Goal: Task Accomplishment & Management: Complete application form

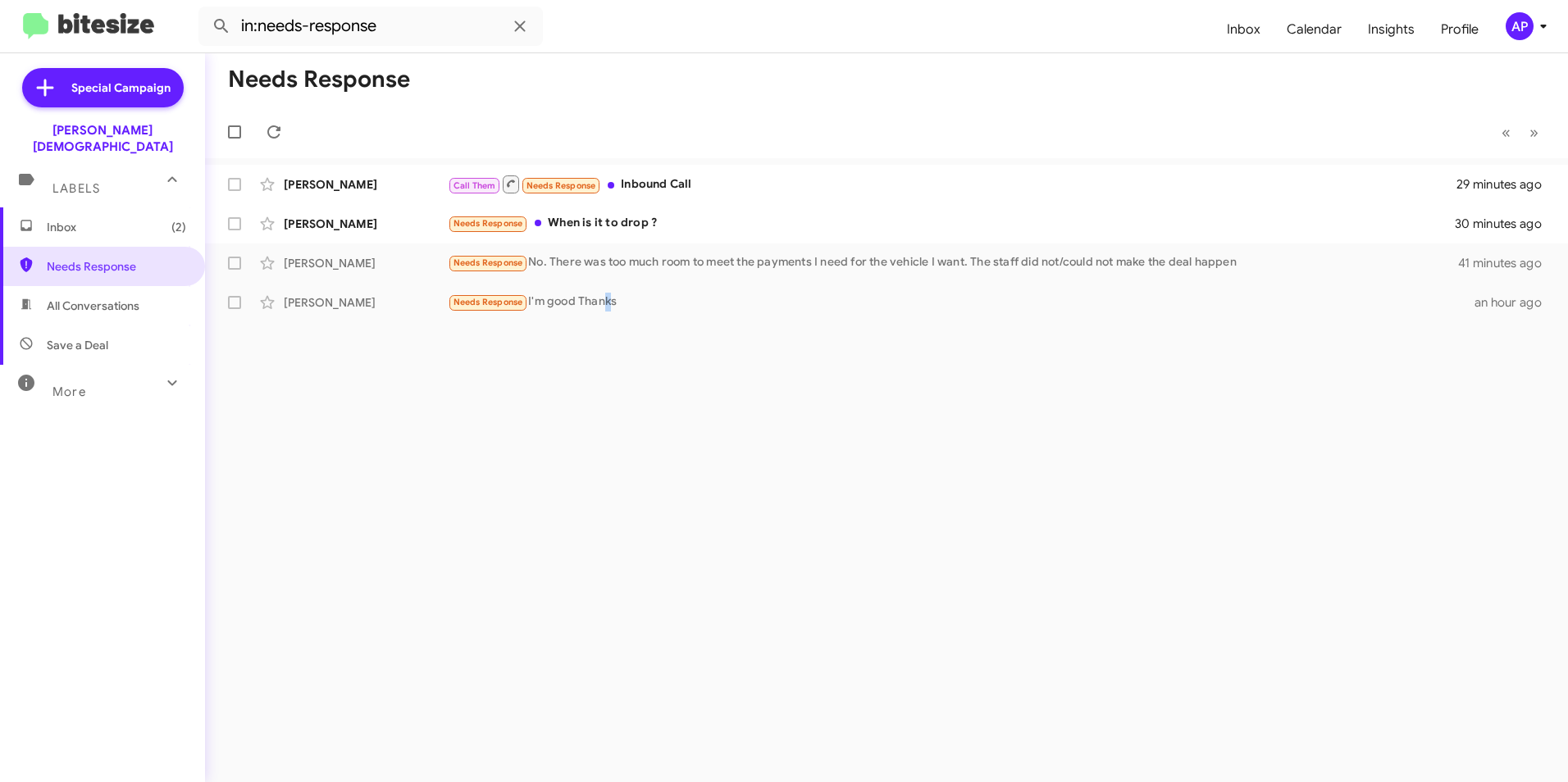
click at [608, 435] on div "Needs Response « Previous » Next [PERSON_NAME] Call Them Needs Response Inbound…" at bounding box center [886, 417] width 1363 height 728
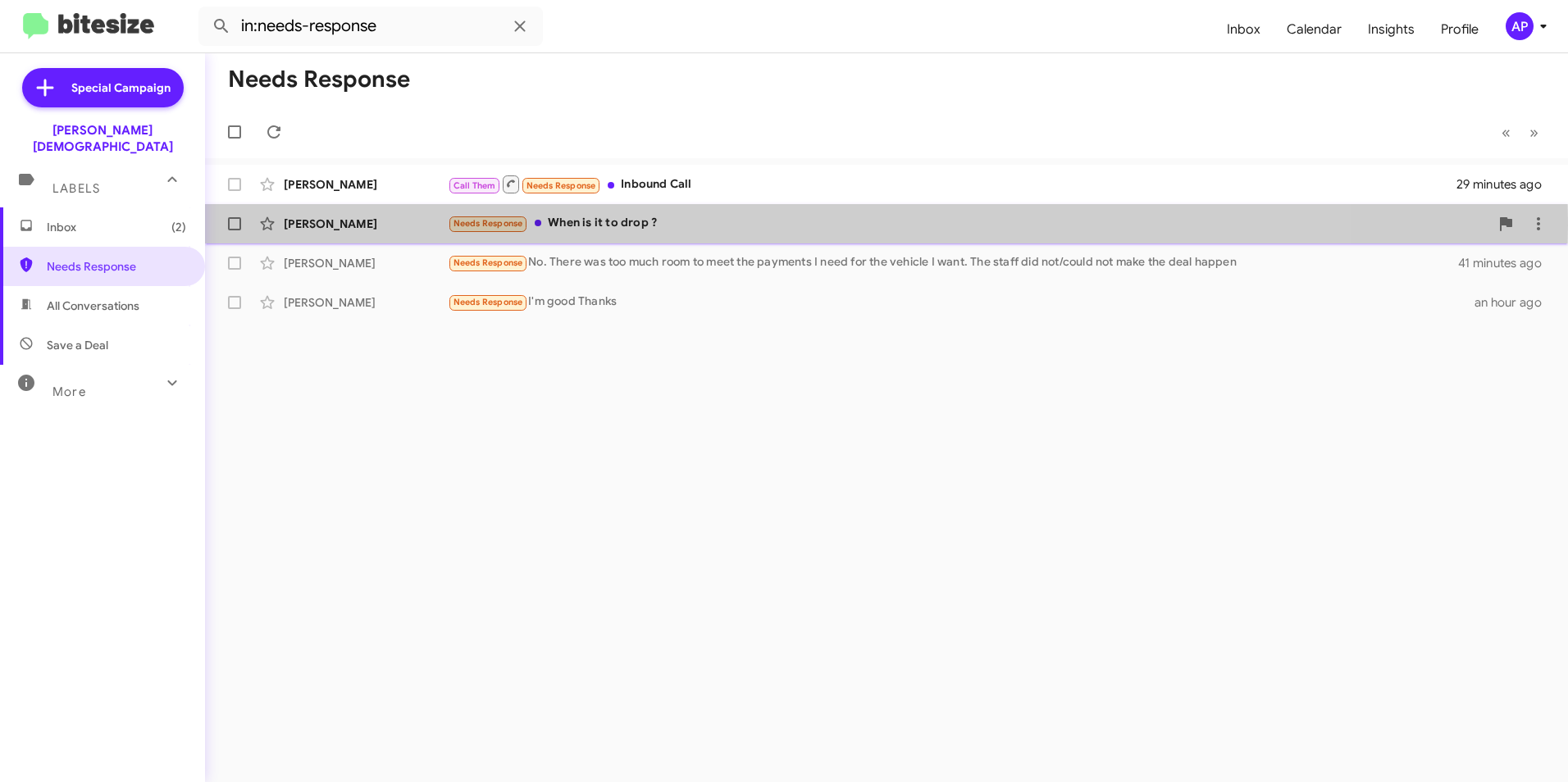
click at [313, 225] on div "[PERSON_NAME]" at bounding box center [366, 223] width 164 height 16
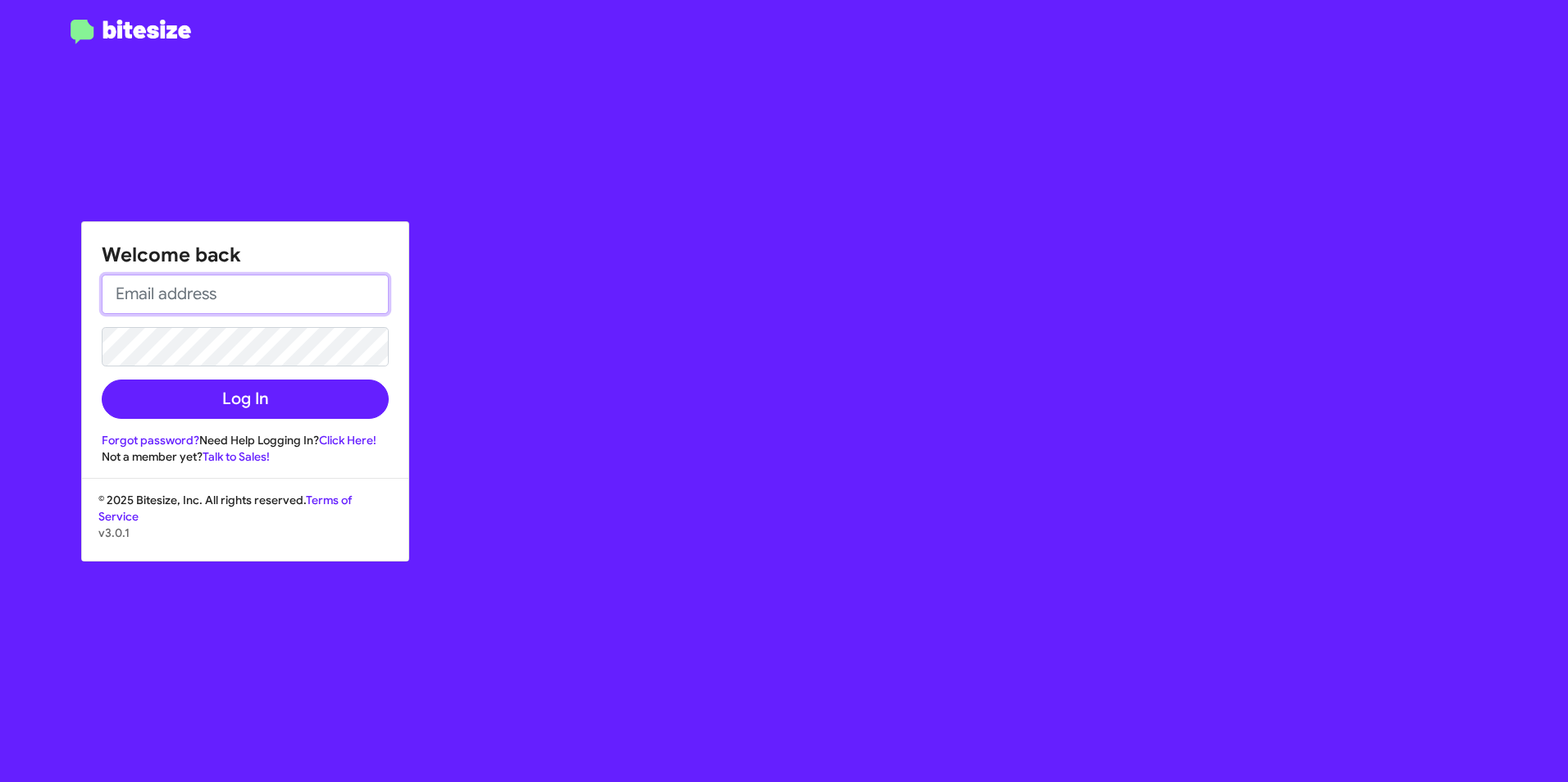
type input "[PERSON_NAME][EMAIL_ADDRESS][PERSON_NAME][PERSON_NAME][DOMAIN_NAME]"
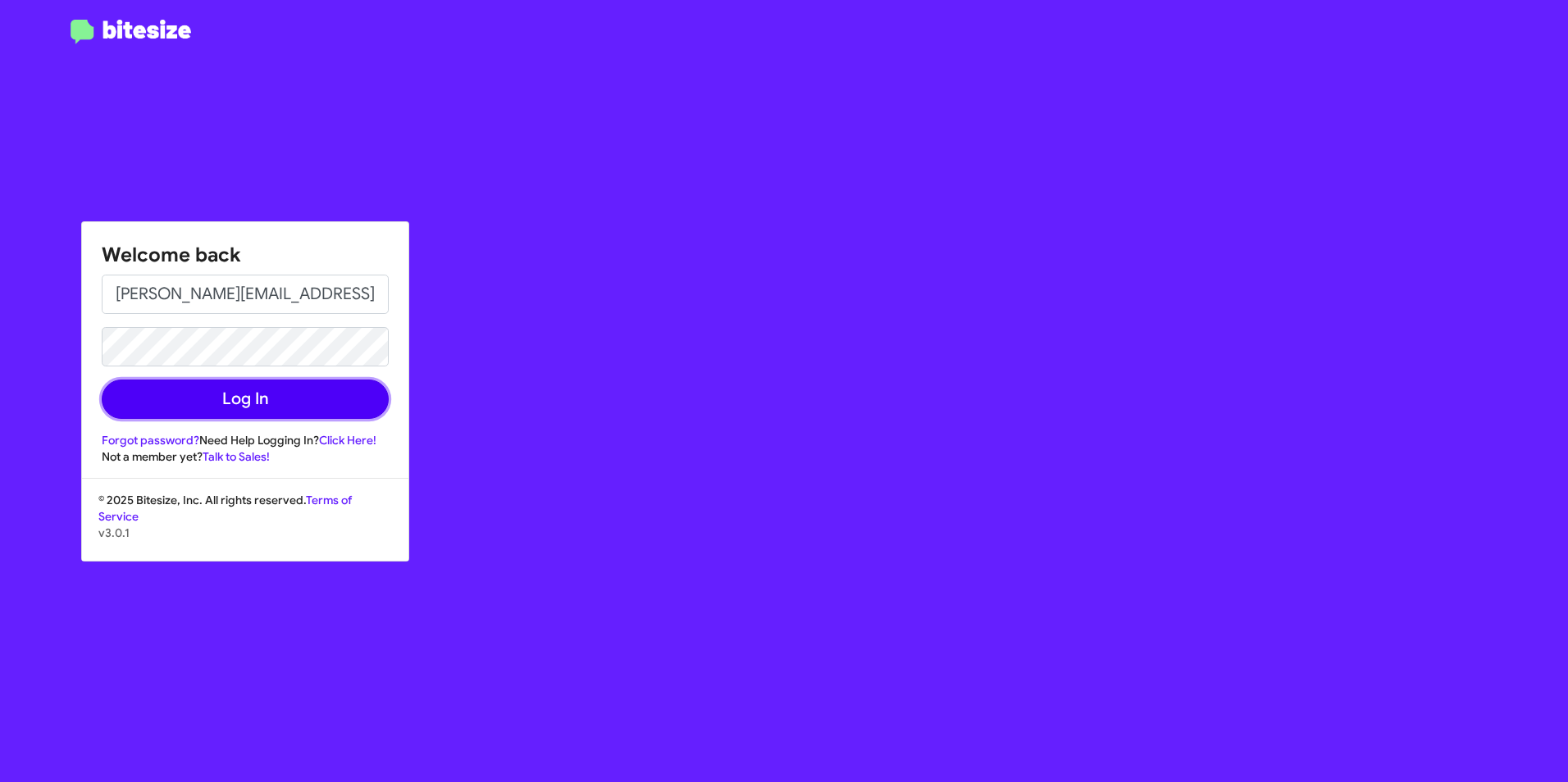
click at [258, 406] on button "Log In" at bounding box center [244, 399] width 287 height 39
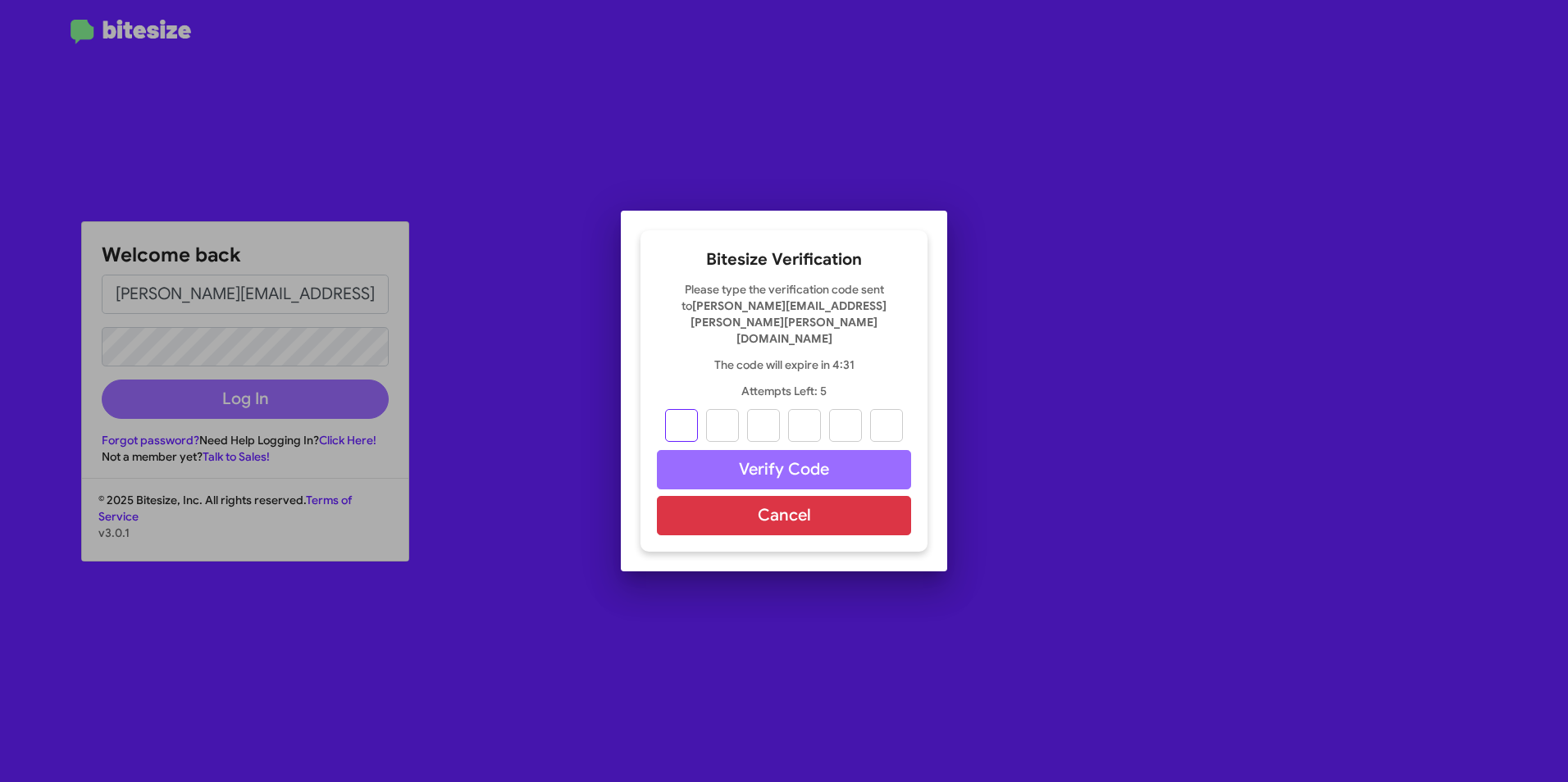
click at [676, 409] on input "text" at bounding box center [681, 425] width 33 height 33
type input "4"
type input "0"
type input "8"
type input "4"
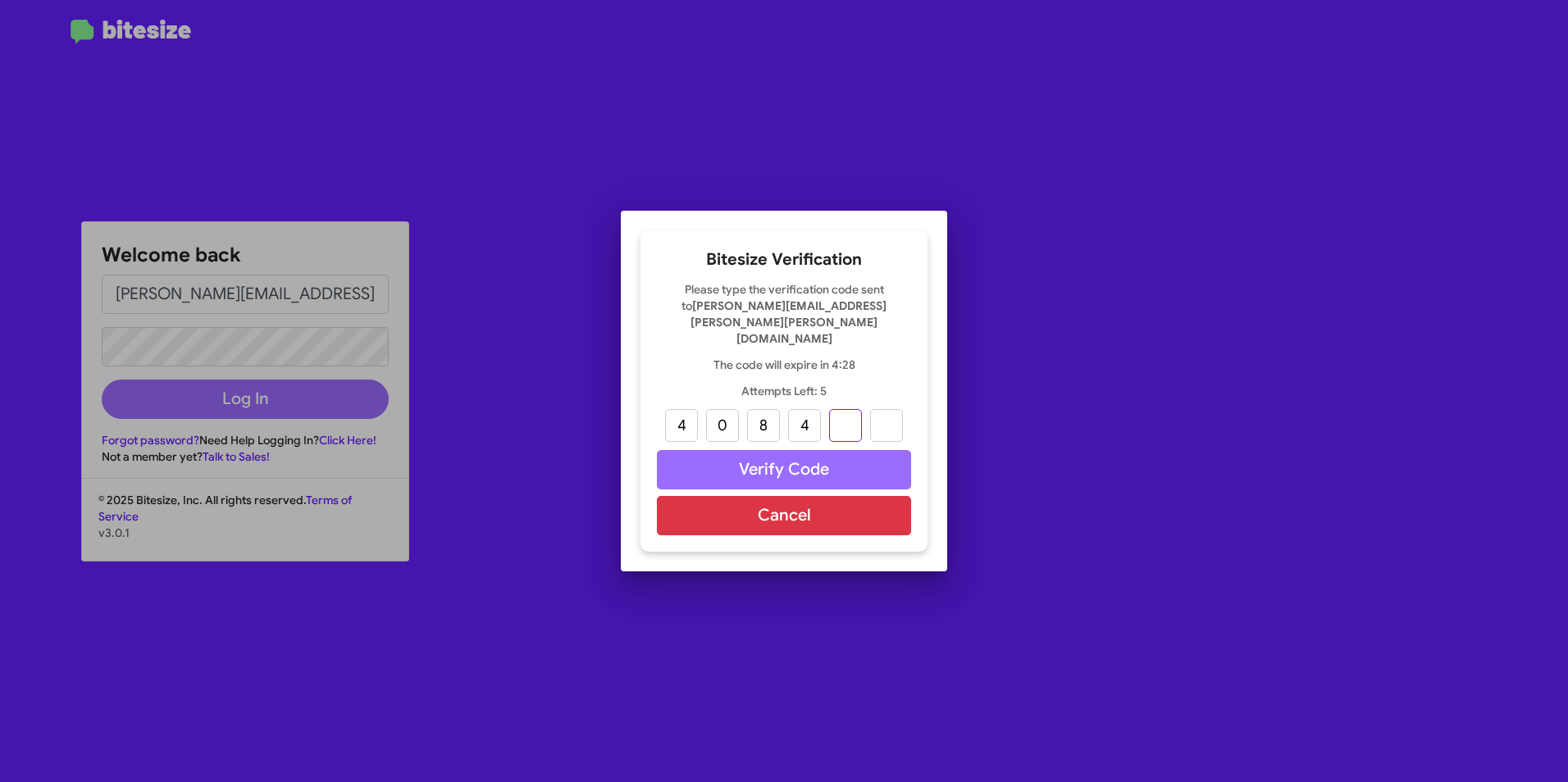
type input "9"
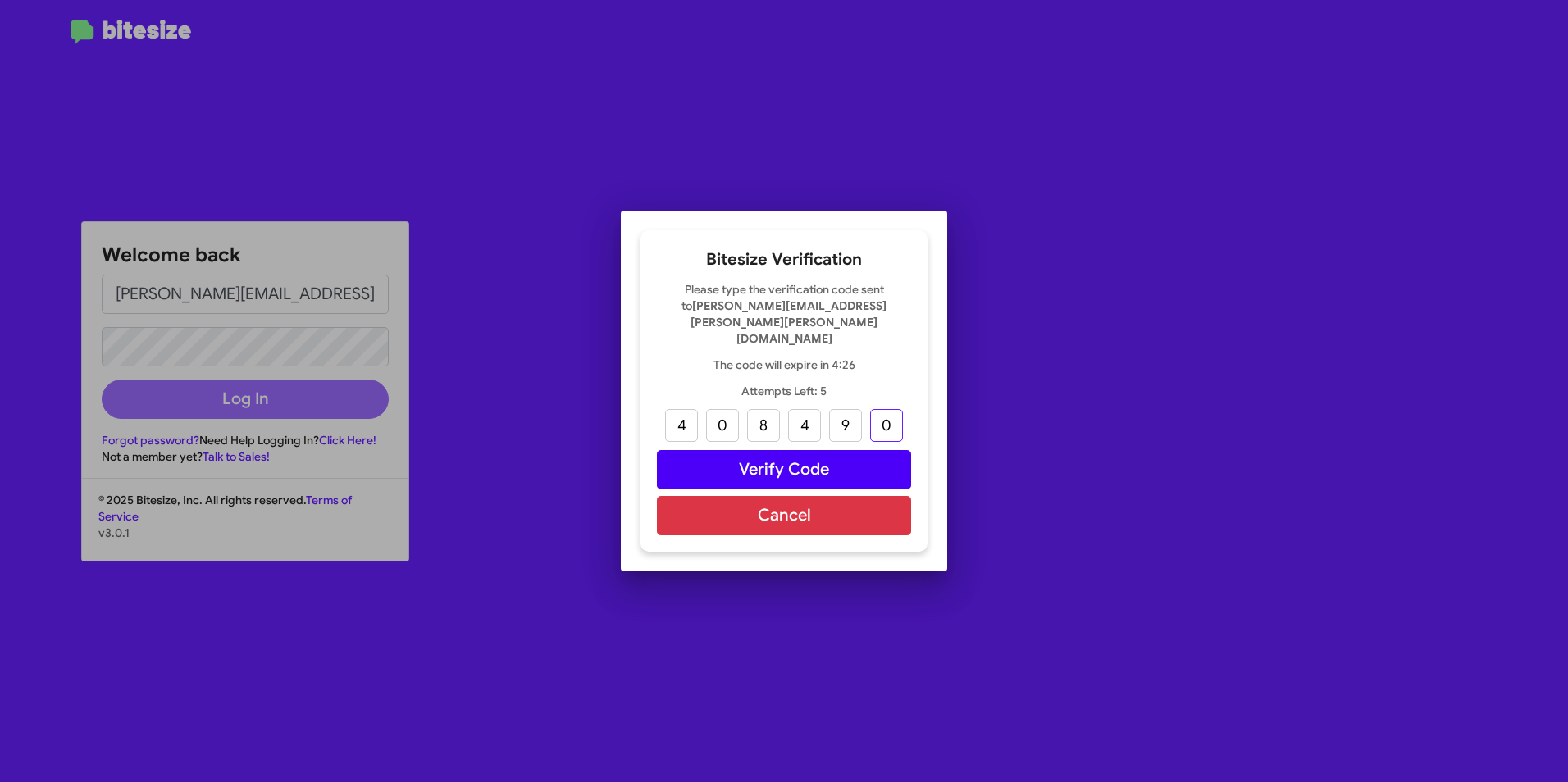
type input "0"
click at [799, 450] on button "Verify Code" at bounding box center [784, 470] width 254 height 39
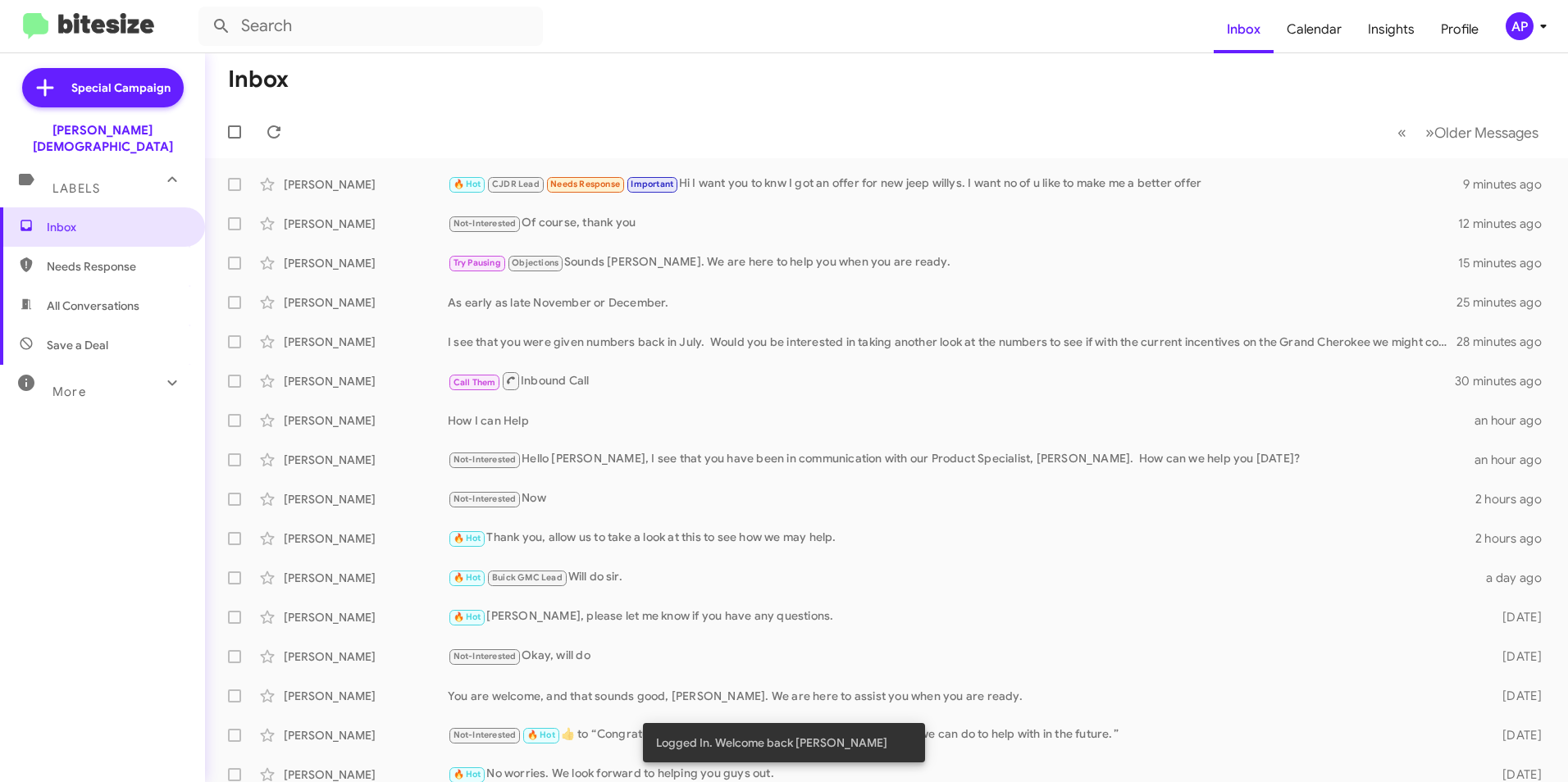
click at [84, 258] on span "Needs Response" at bounding box center [117, 266] width 139 height 16
type input "in:needs-response"
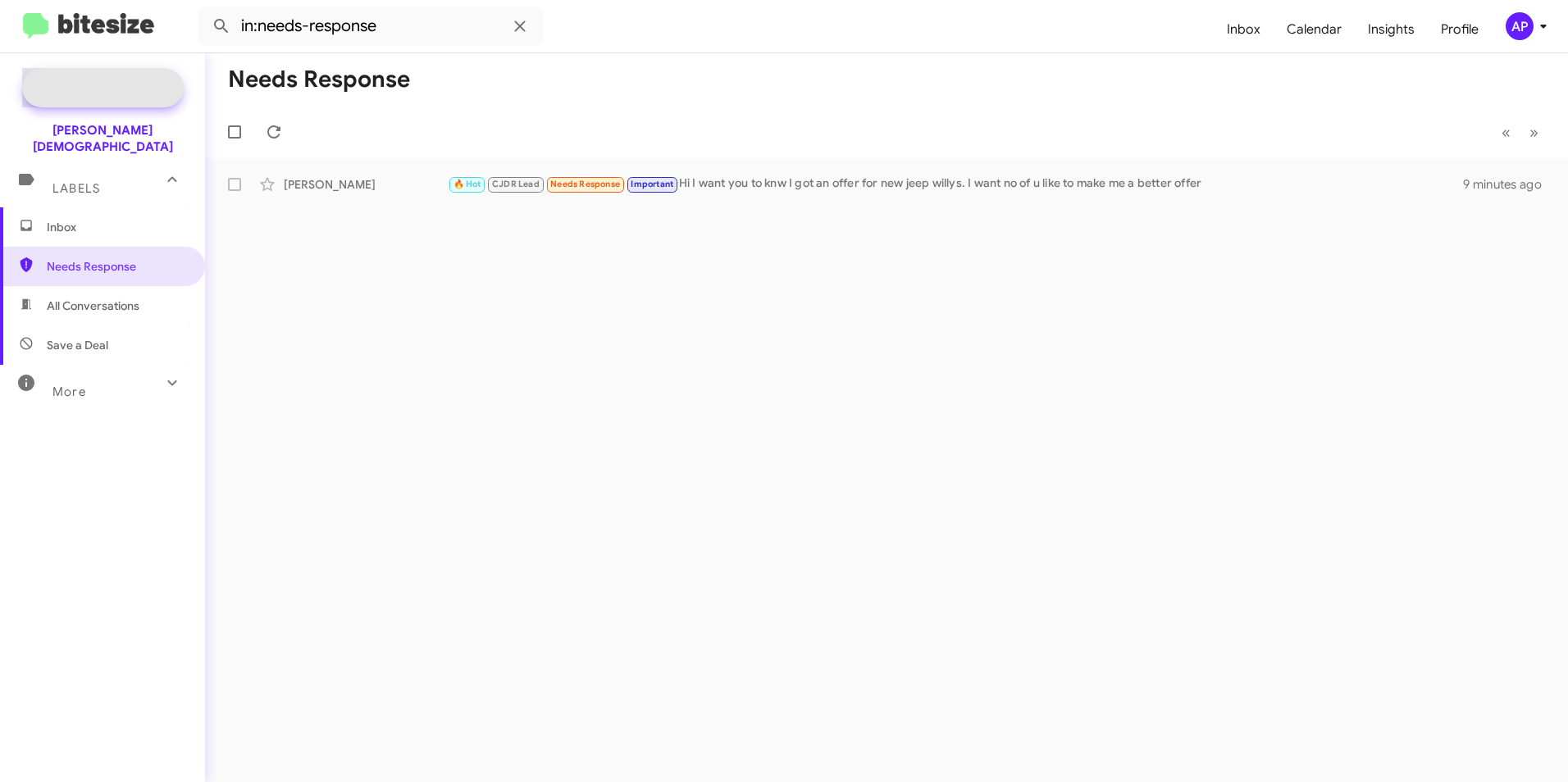
click at [90, 73] on span "Special Campaign" at bounding box center [103, 87] width 162 height 39
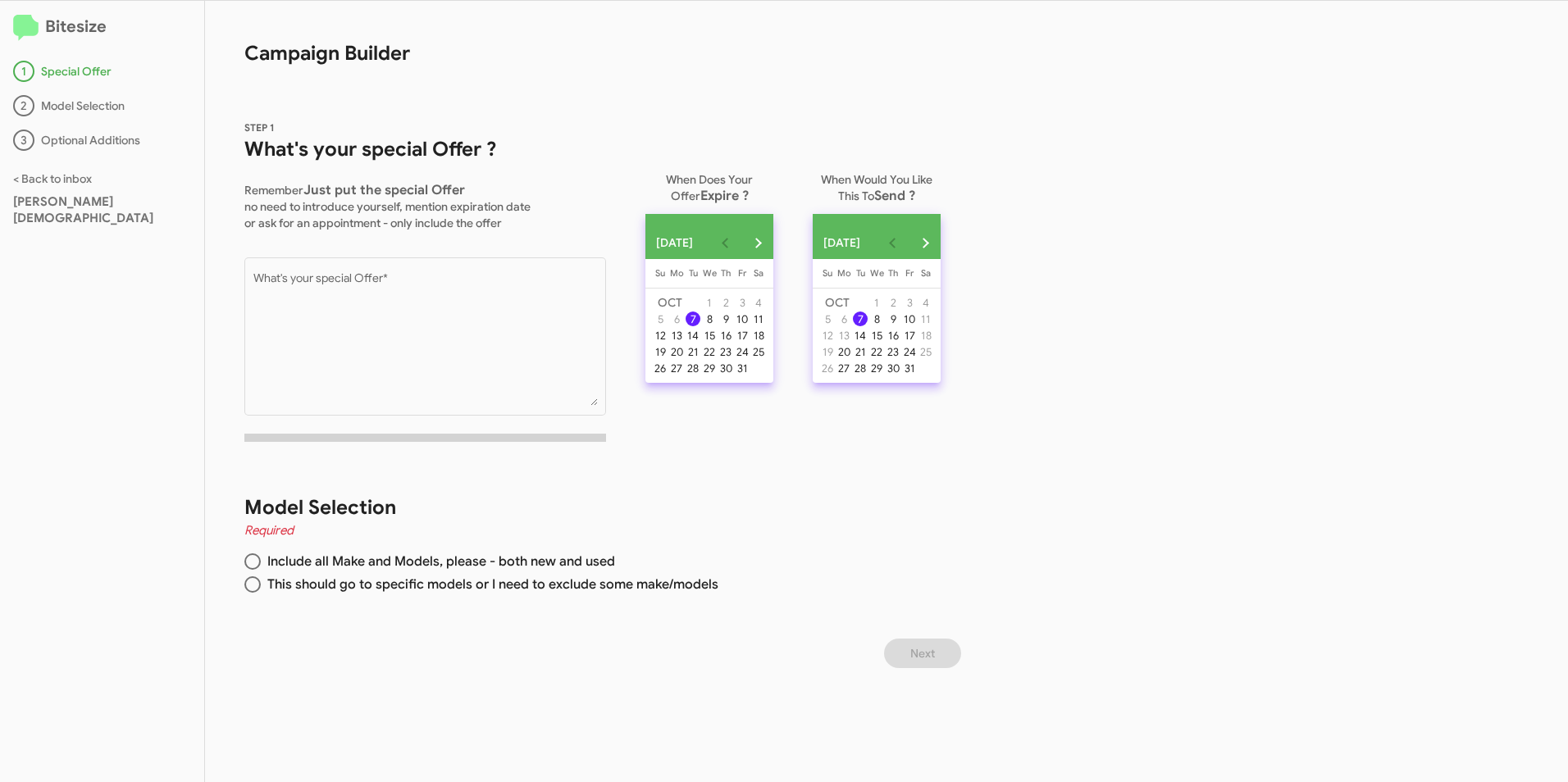
drag, startPoint x: 123, startPoint y: 299, endPoint x: 136, endPoint y: 298, distance: 13.0
click at [123, 299] on div "Bitesize 1 Special Offer 2 Model Selection 3 Optional Additions < Back to inbox…" at bounding box center [102, 391] width 205 height 781
drag, startPoint x: 1130, startPoint y: 197, endPoint x: 1122, endPoint y: 211, distance: 16.1
click at [1122, 211] on div "Bitesize 1 Special Offer 2 Model Selection 3 Optional Additions < Back to inbox…" at bounding box center [784, 391] width 1568 height 781
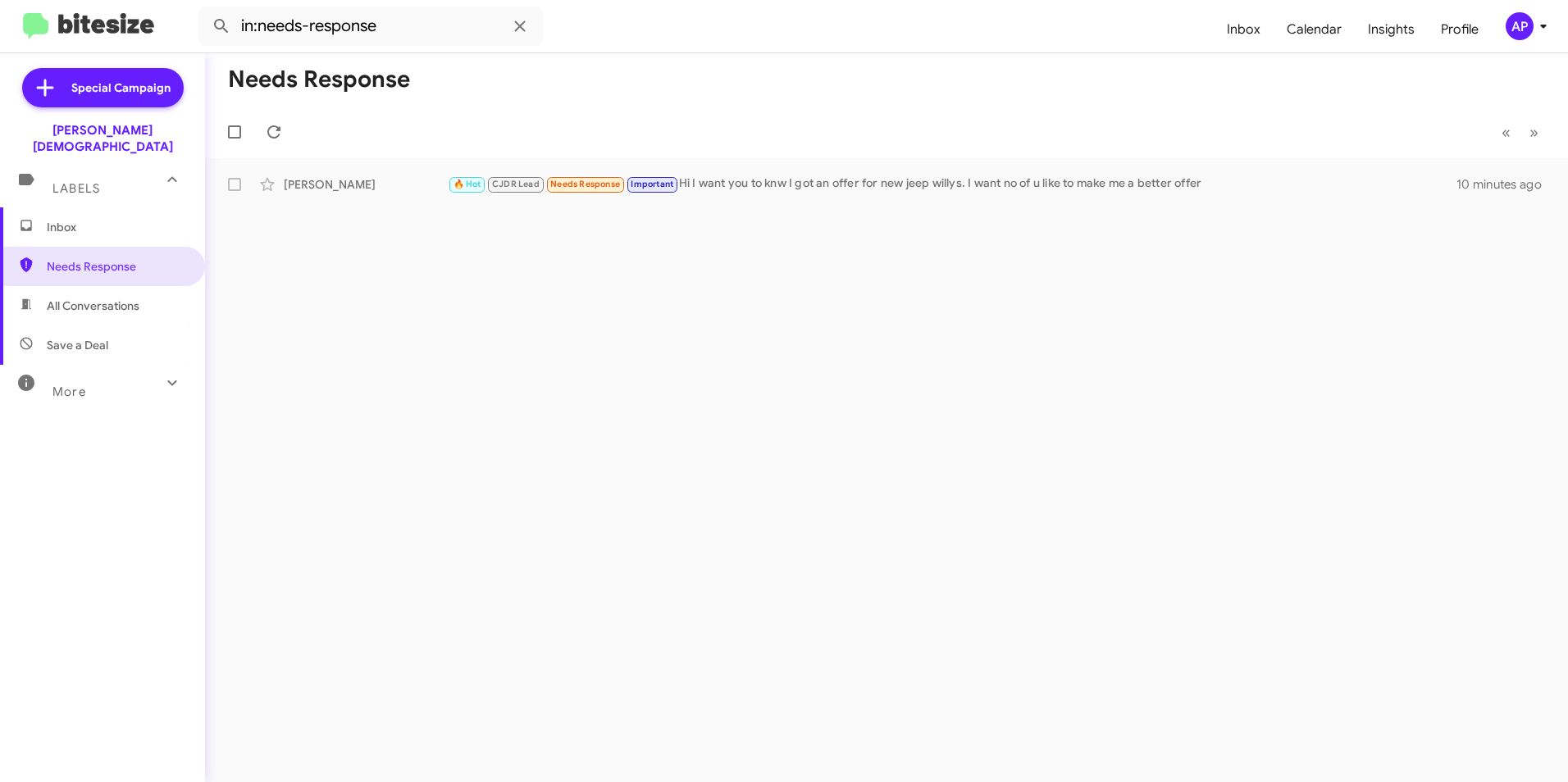
click at [169, 170] on icon at bounding box center [172, 180] width 20 height 20
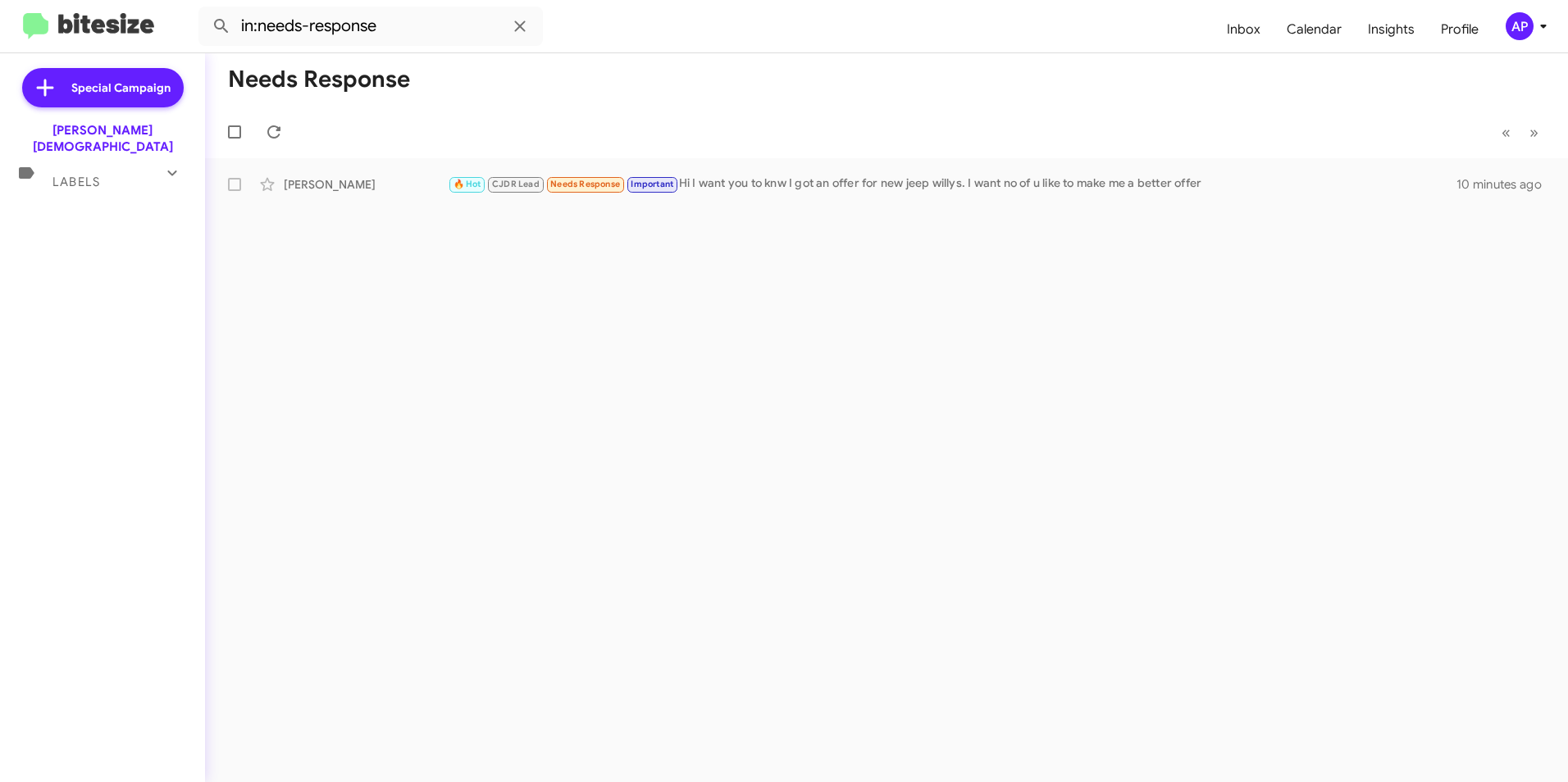
click at [170, 164] on icon at bounding box center [172, 173] width 20 height 20
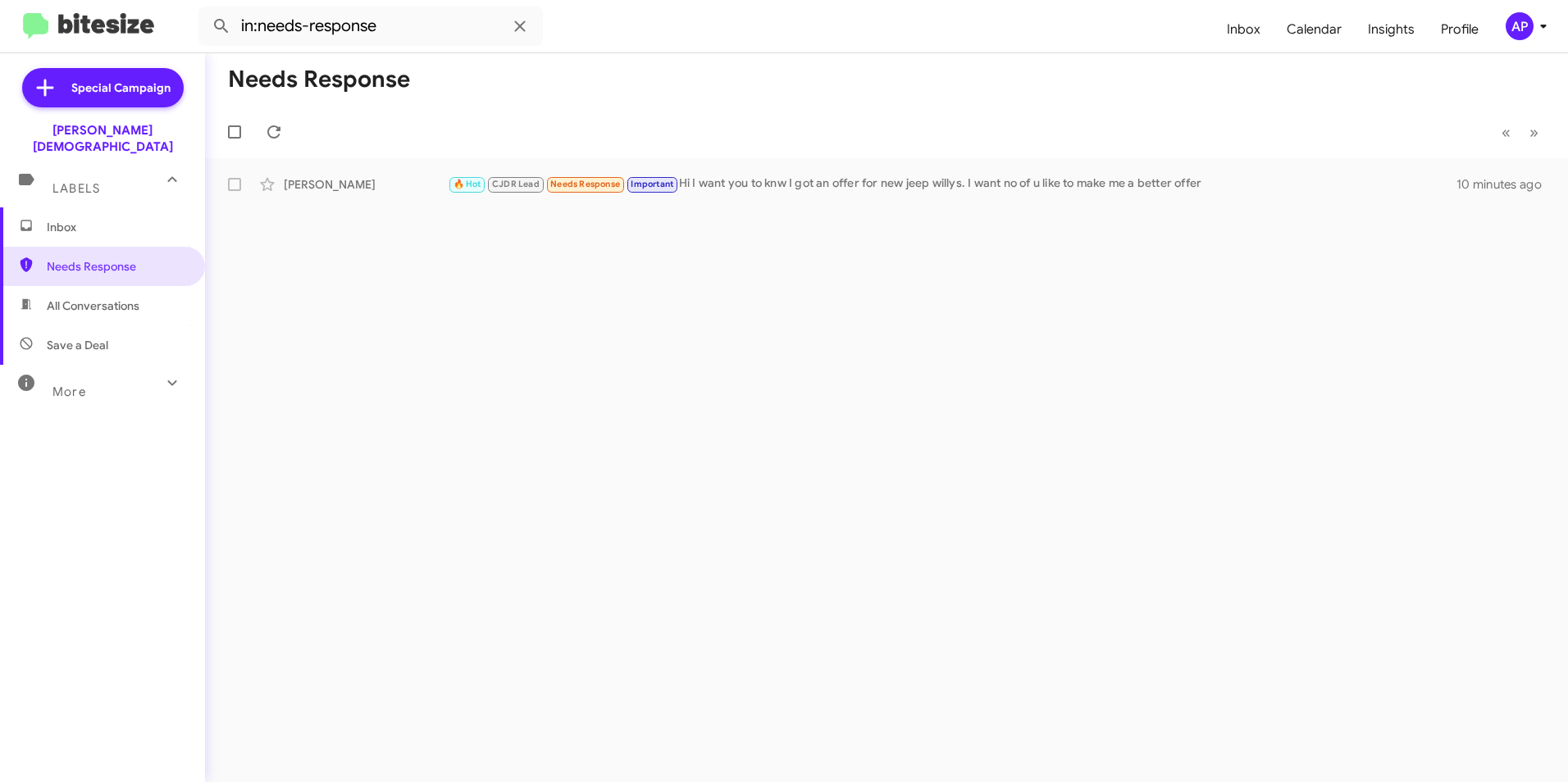
click at [168, 373] on icon at bounding box center [172, 383] width 20 height 20
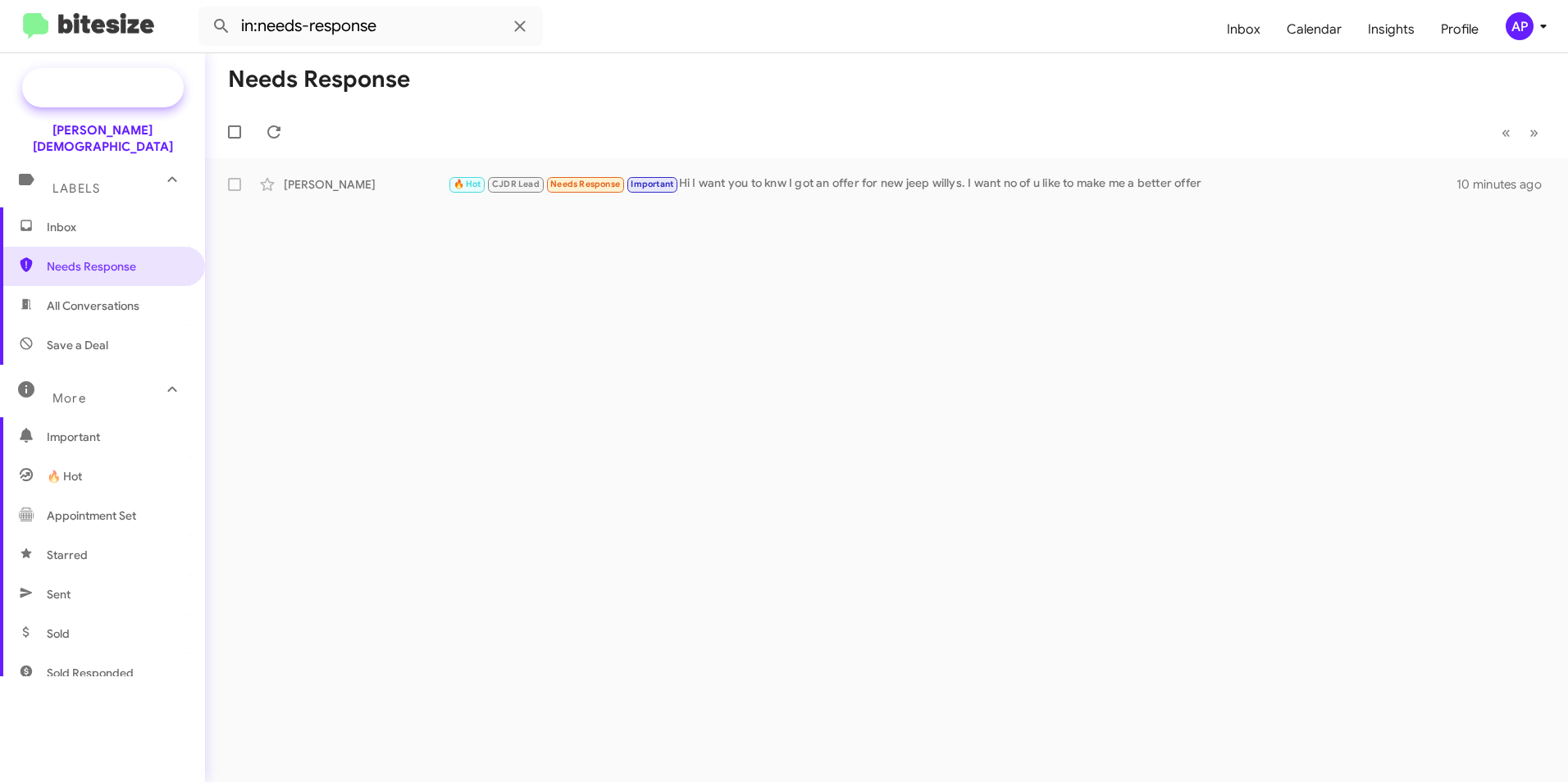
click at [51, 86] on icon at bounding box center [44, 88] width 17 height 17
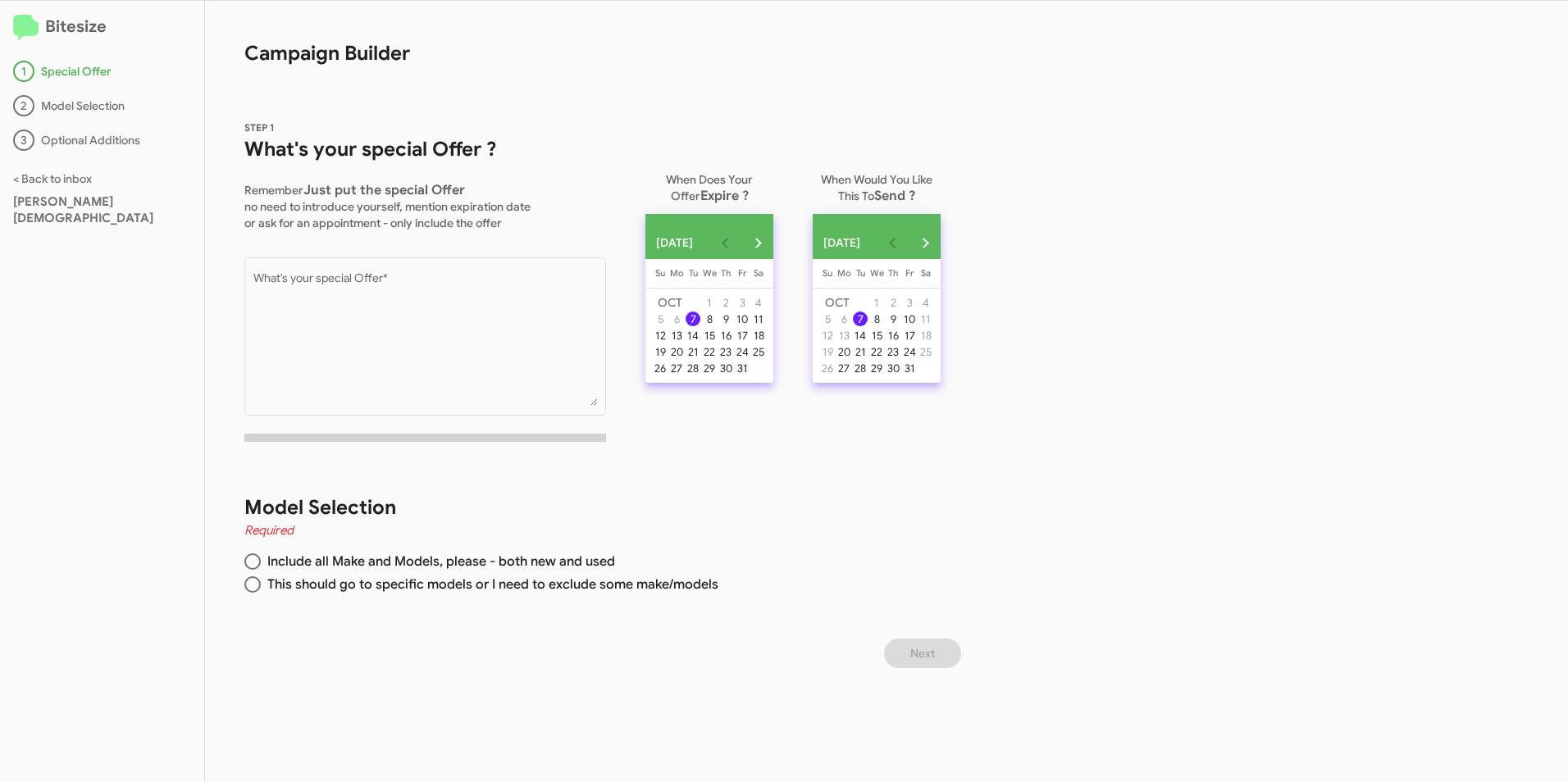
click at [749, 375] on div "31" at bounding box center [743, 368] width 15 height 15
click at [1113, 350] on div "Bitesize 1 Special Offer 2 Model Selection 3 Optional Additions < Back to inbox…" at bounding box center [784, 391] width 1568 height 781
click at [253, 583] on span at bounding box center [252, 584] width 16 height 16
click at [253, 583] on input "This should go to specific models or I need to exclude some make/models" at bounding box center [252, 584] width 16 height 16
radio input "true"
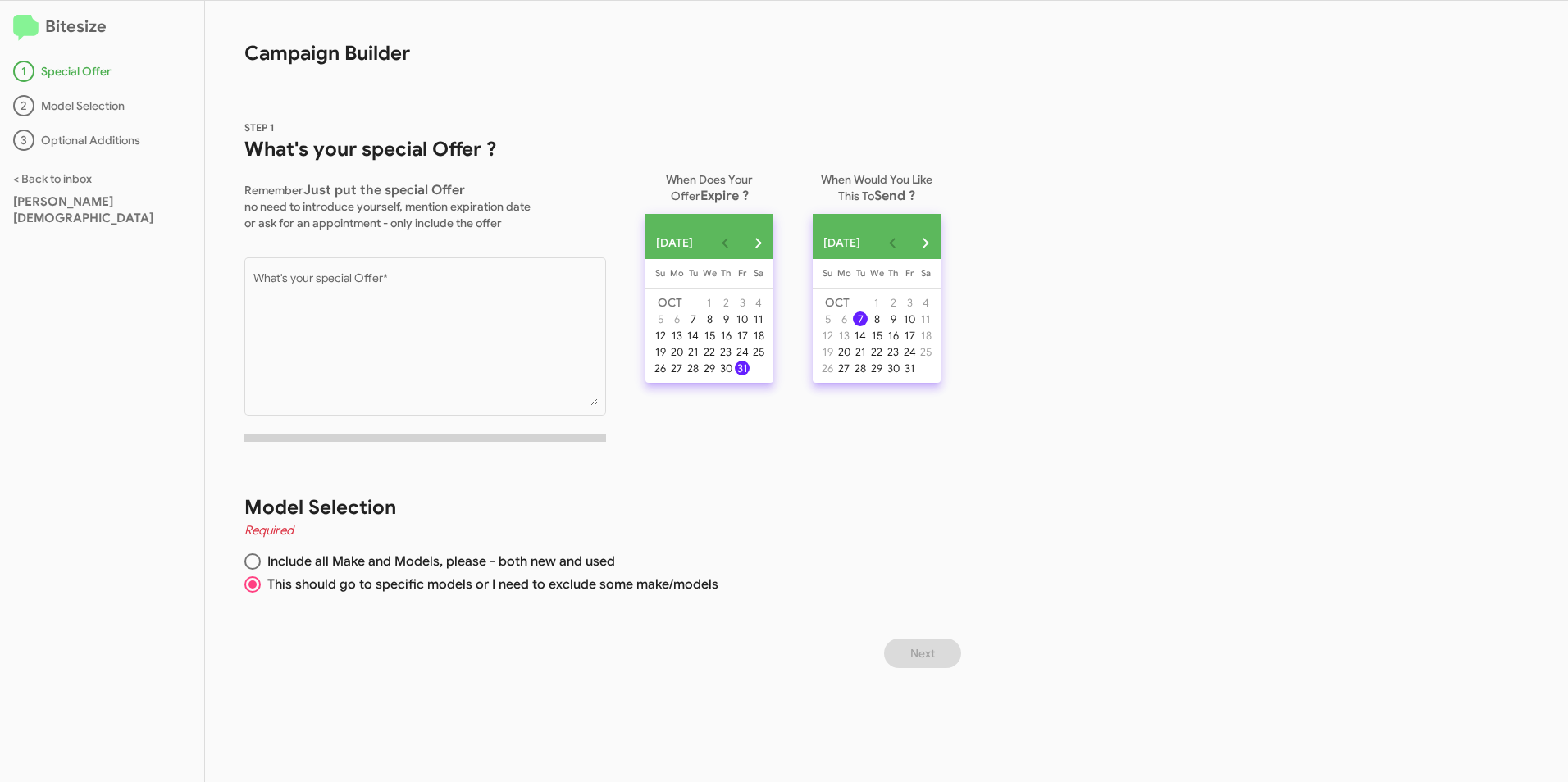
click at [1356, 356] on div "Bitesize 1 Special Offer 2 Model Selection 3 Optional Additions < Back to inbox…" at bounding box center [784, 391] width 1568 height 781
click at [1334, 363] on div "Bitesize 1 Special Offer 2 Model Selection 3 Optional Additions < Back to inbox…" at bounding box center [784, 391] width 1568 height 781
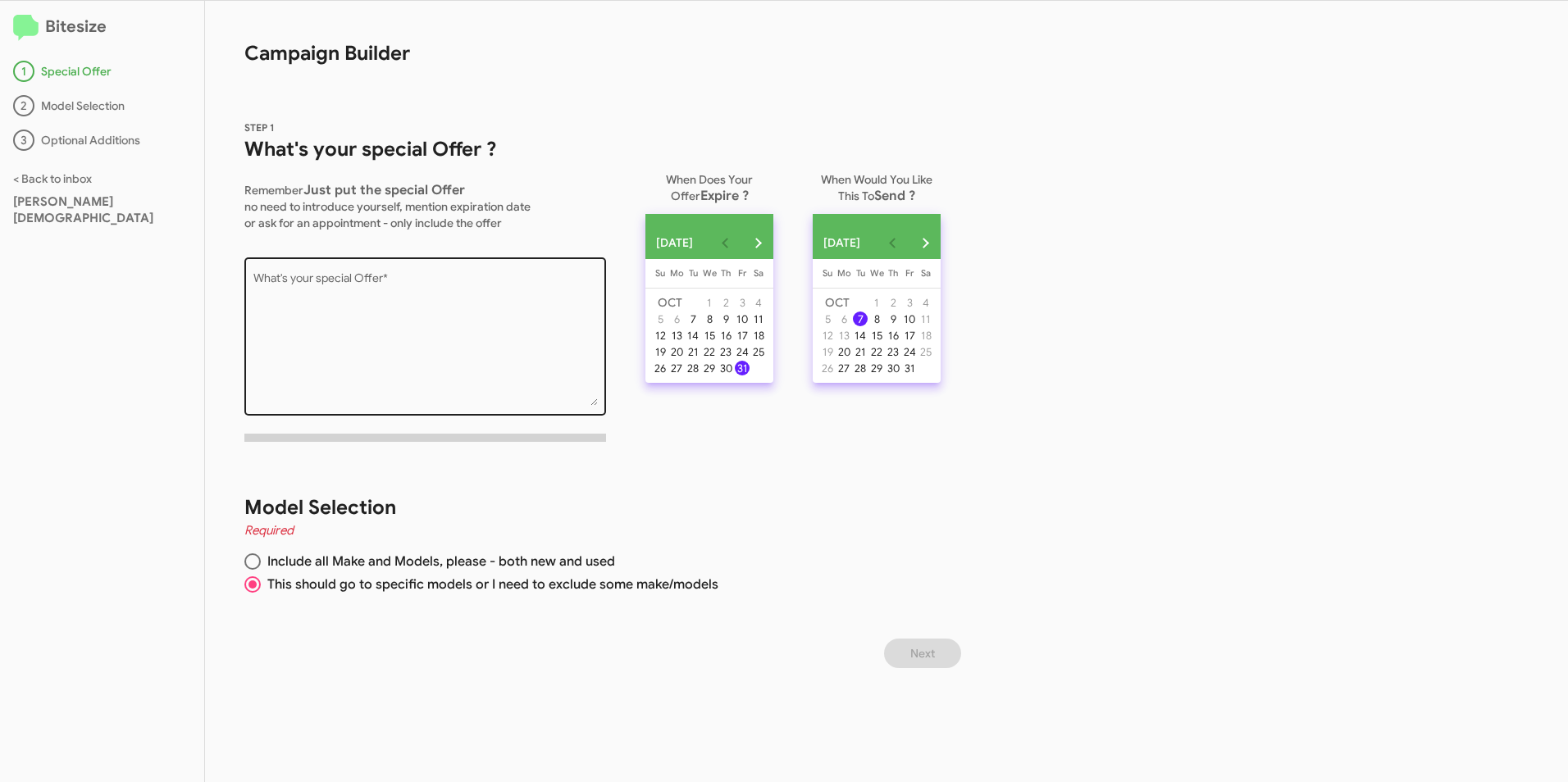
click at [368, 282] on textarea "What's your special Offer *" at bounding box center [426, 338] width 344 height 133
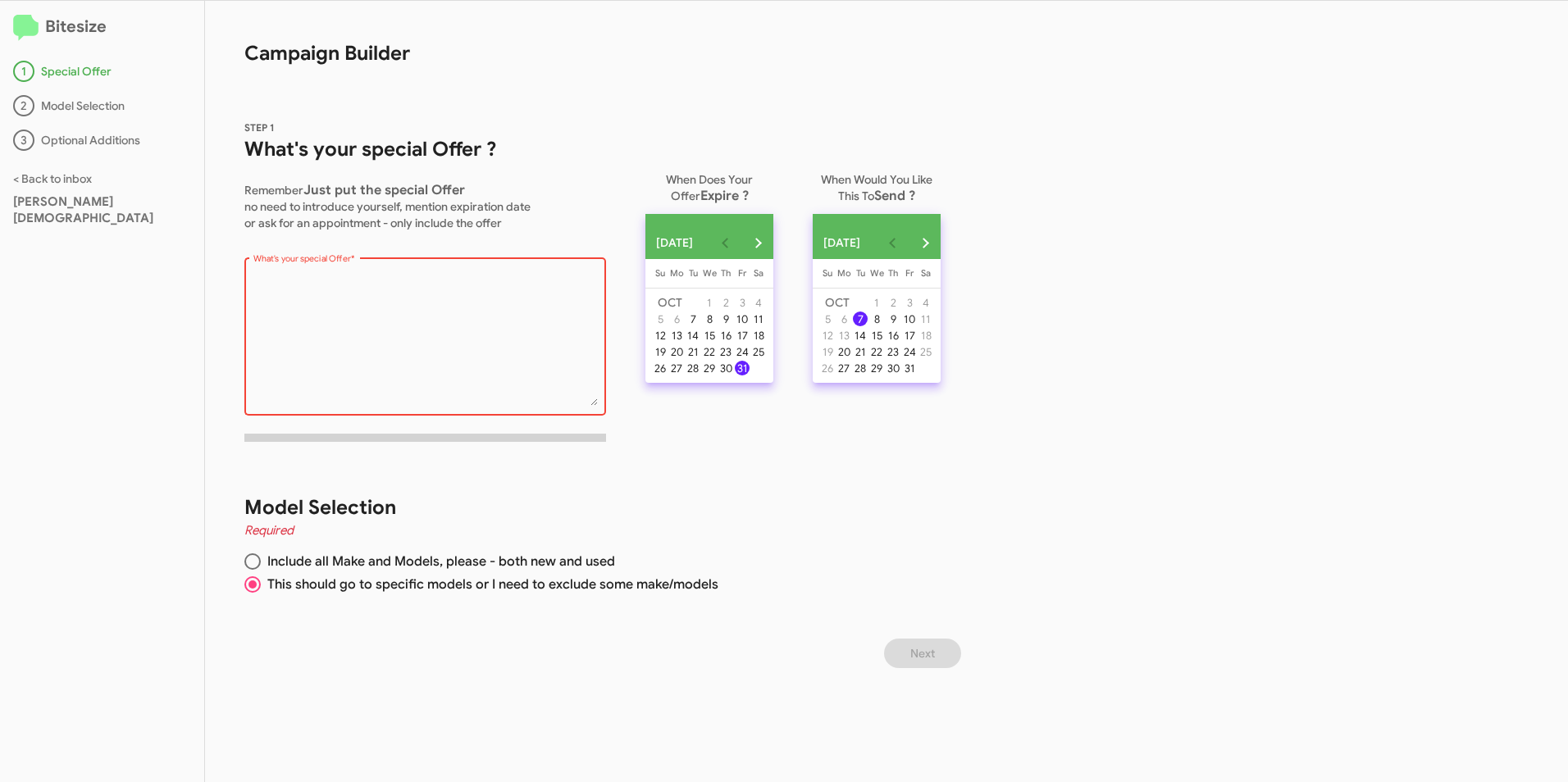
click at [344, 289] on textarea "What's your special Offer *" at bounding box center [426, 338] width 344 height 133
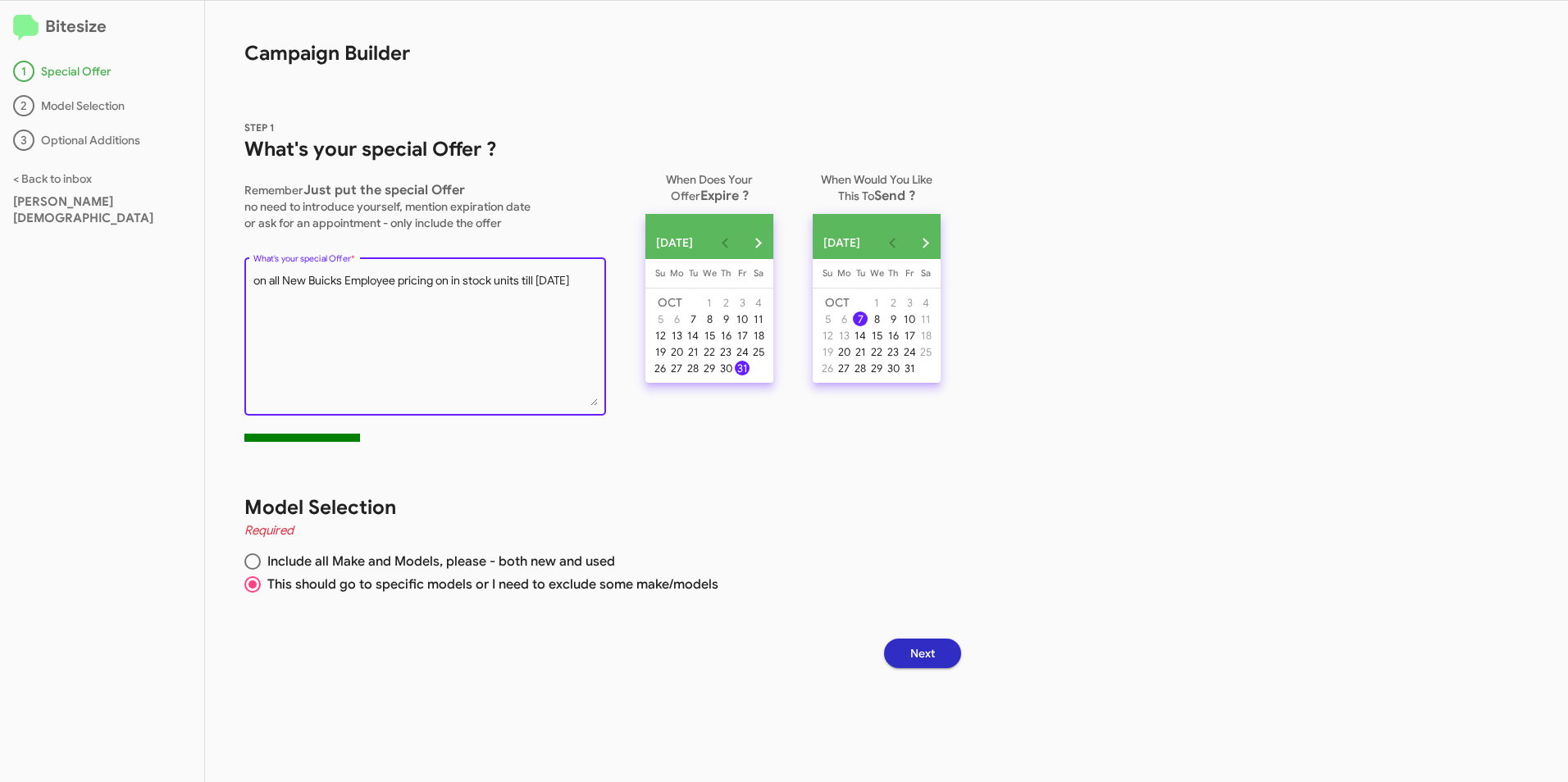
type textarea "on all New Buicks Employee pricing on in stock units till [DATE]"
click at [934, 649] on span "Next" at bounding box center [922, 652] width 24 height 29
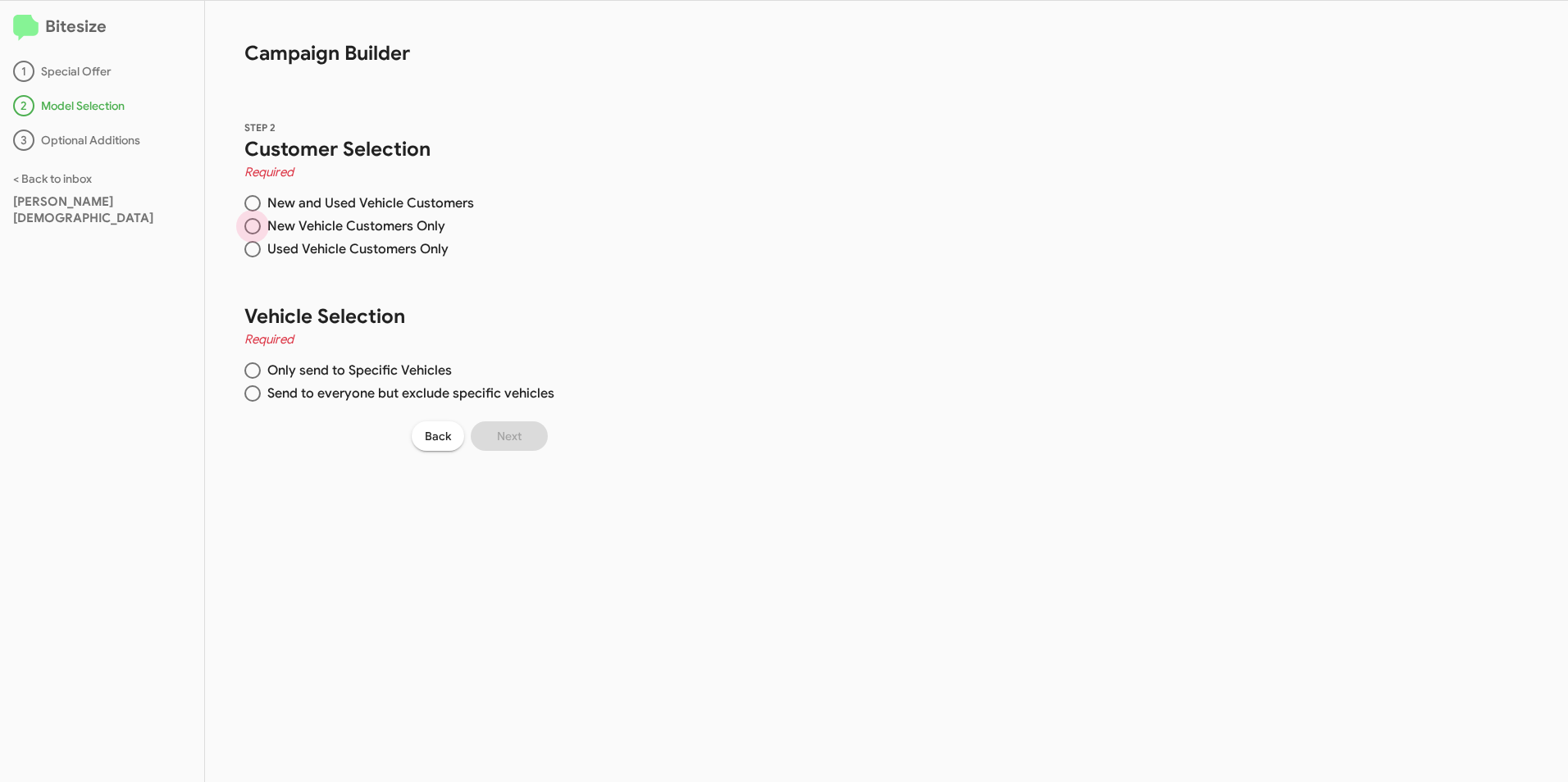
click at [254, 228] on span at bounding box center [252, 226] width 16 height 16
click at [254, 228] on input "New Vehicle Customers Only" at bounding box center [252, 226] width 16 height 16
radio input "true"
click at [250, 393] on span at bounding box center [252, 393] width 16 height 16
click at [250, 393] on input "Send to everyone but exclude specific vehicles" at bounding box center [252, 393] width 16 height 16
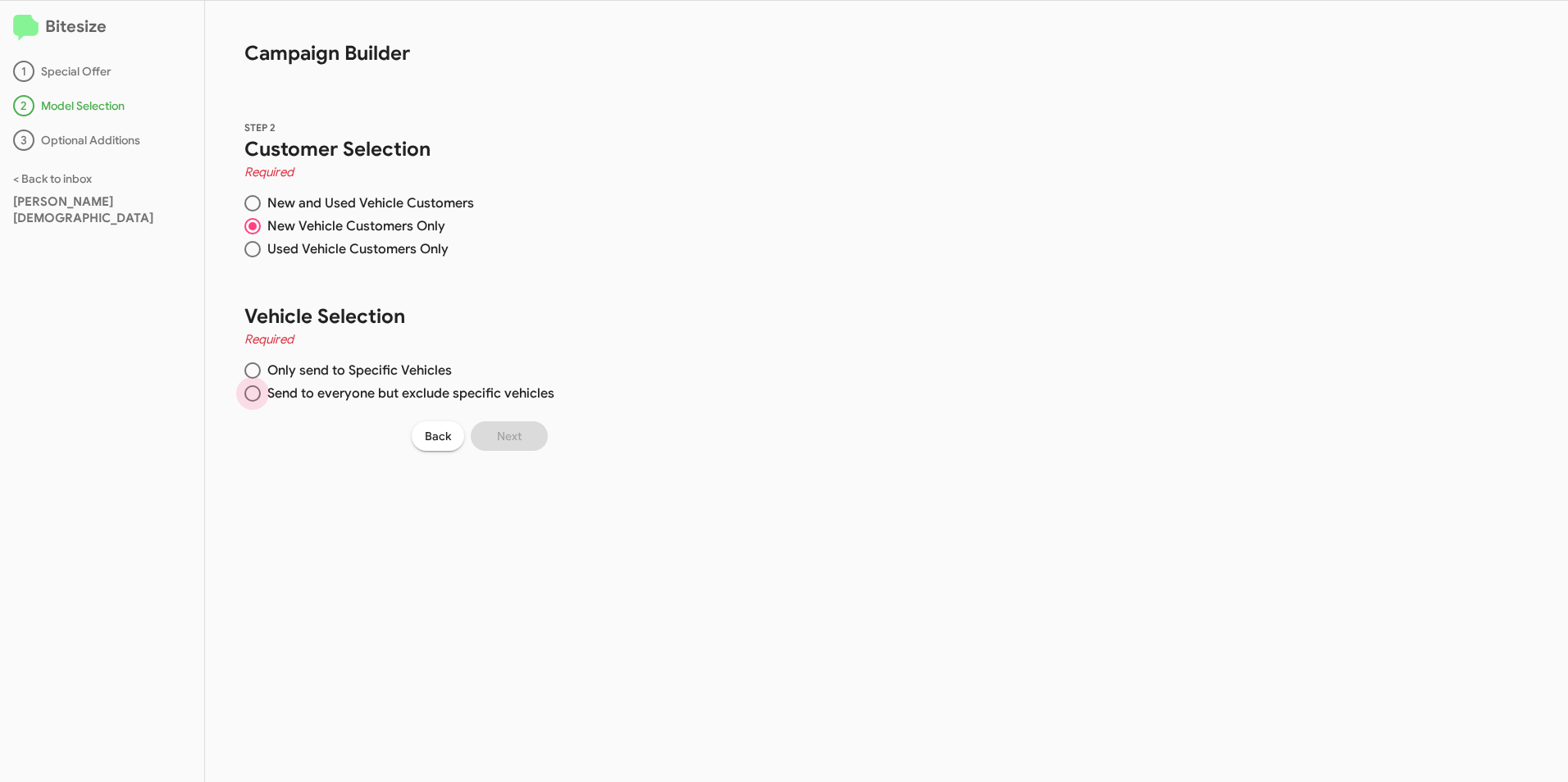
radio input "true"
click at [255, 370] on span at bounding box center [252, 370] width 16 height 16
click at [255, 370] on input "Only send to Specific Vehicles" at bounding box center [252, 370] width 16 height 16
radio input "true"
click at [255, 391] on span at bounding box center [252, 393] width 16 height 16
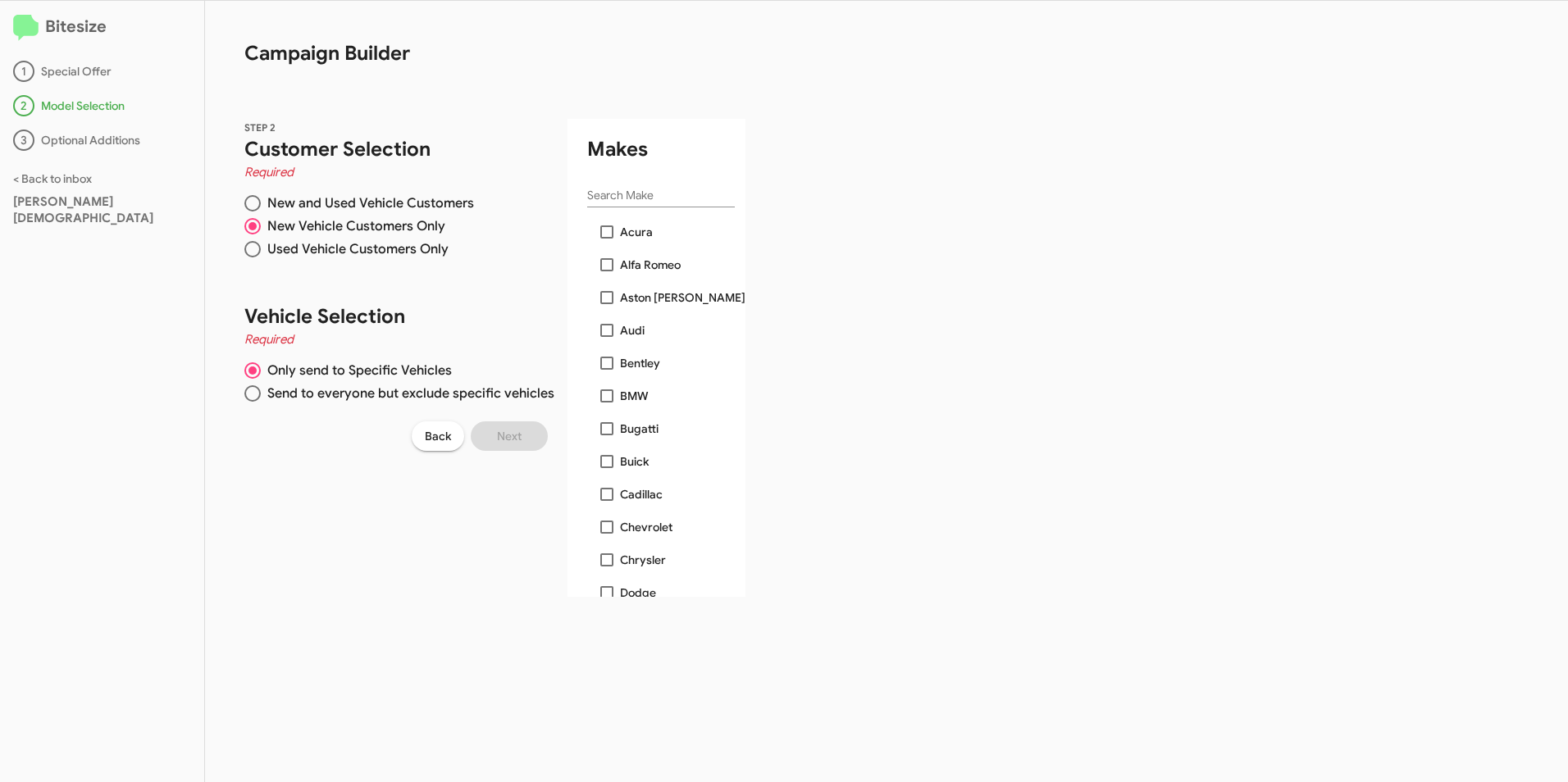
click at [255, 391] on input "Send to everyone but exclude specific vehicles" at bounding box center [252, 393] width 16 height 16
radio input "true"
click at [261, 370] on span "Only send to Specific Vehicles" at bounding box center [355, 370] width 191 height 16
click at [260, 370] on input "Only send to Specific Vehicles" at bounding box center [252, 370] width 16 height 16
radio input "true"
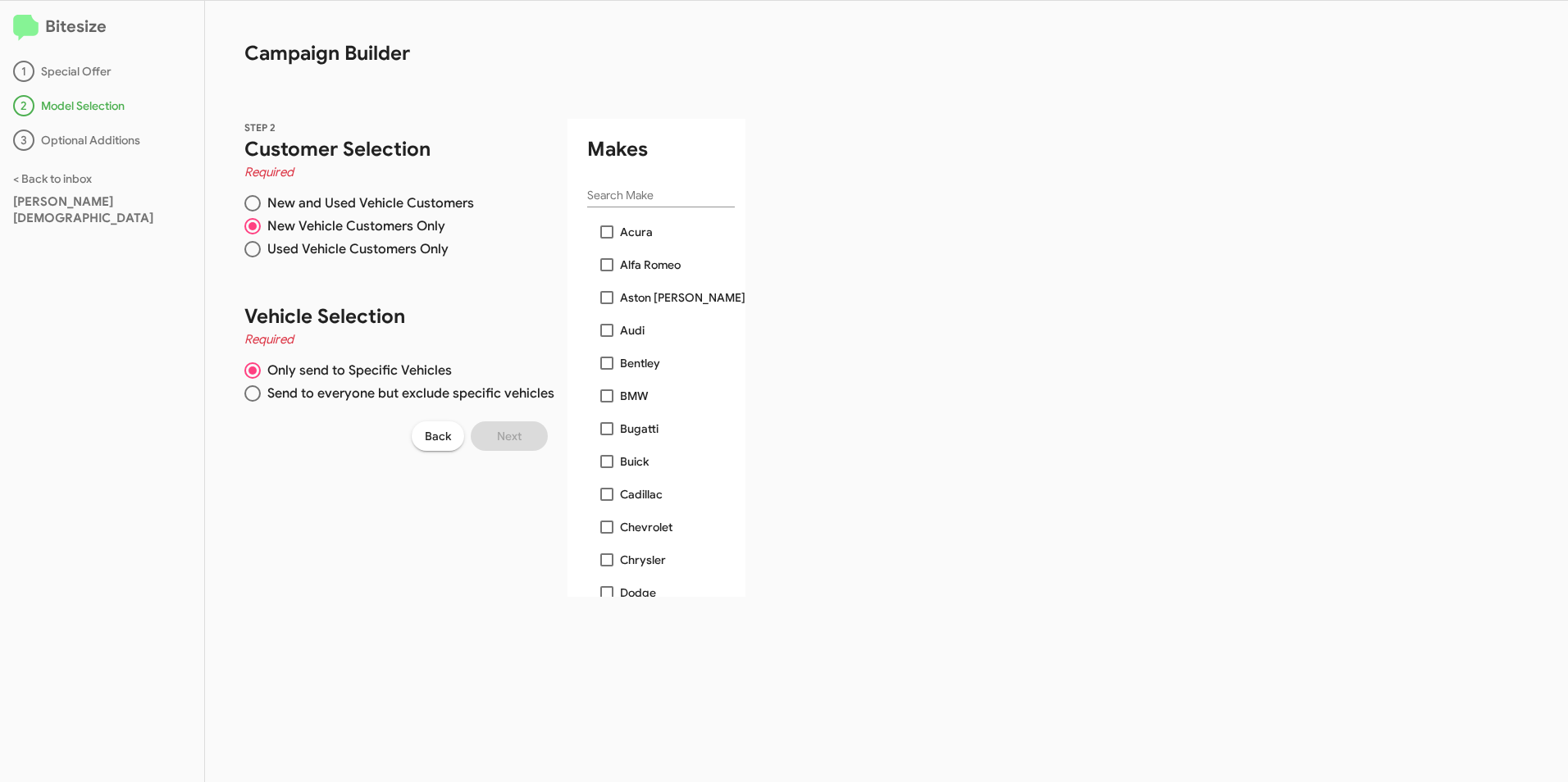
drag, startPoint x: 289, startPoint y: 450, endPoint x: 275, endPoint y: 452, distance: 14.1
click at [290, 451] on div "STEP 2 Customer Selection Required New and Used Vehicle Customers New Vehicle C…" at bounding box center [475, 338] width 541 height 517
drag, startPoint x: 950, startPoint y: 386, endPoint x: 936, endPoint y: 382, distance: 14.6
click at [952, 386] on div "Bitesize 1 Special Offer 2 Model Selection 3 Optional Additions < Back to inbox…" at bounding box center [784, 391] width 1568 height 781
click at [337, 522] on div "STEP 2 Customer Selection Required New and Used Vehicle Customers New Vehicle C…" at bounding box center [475, 338] width 541 height 517
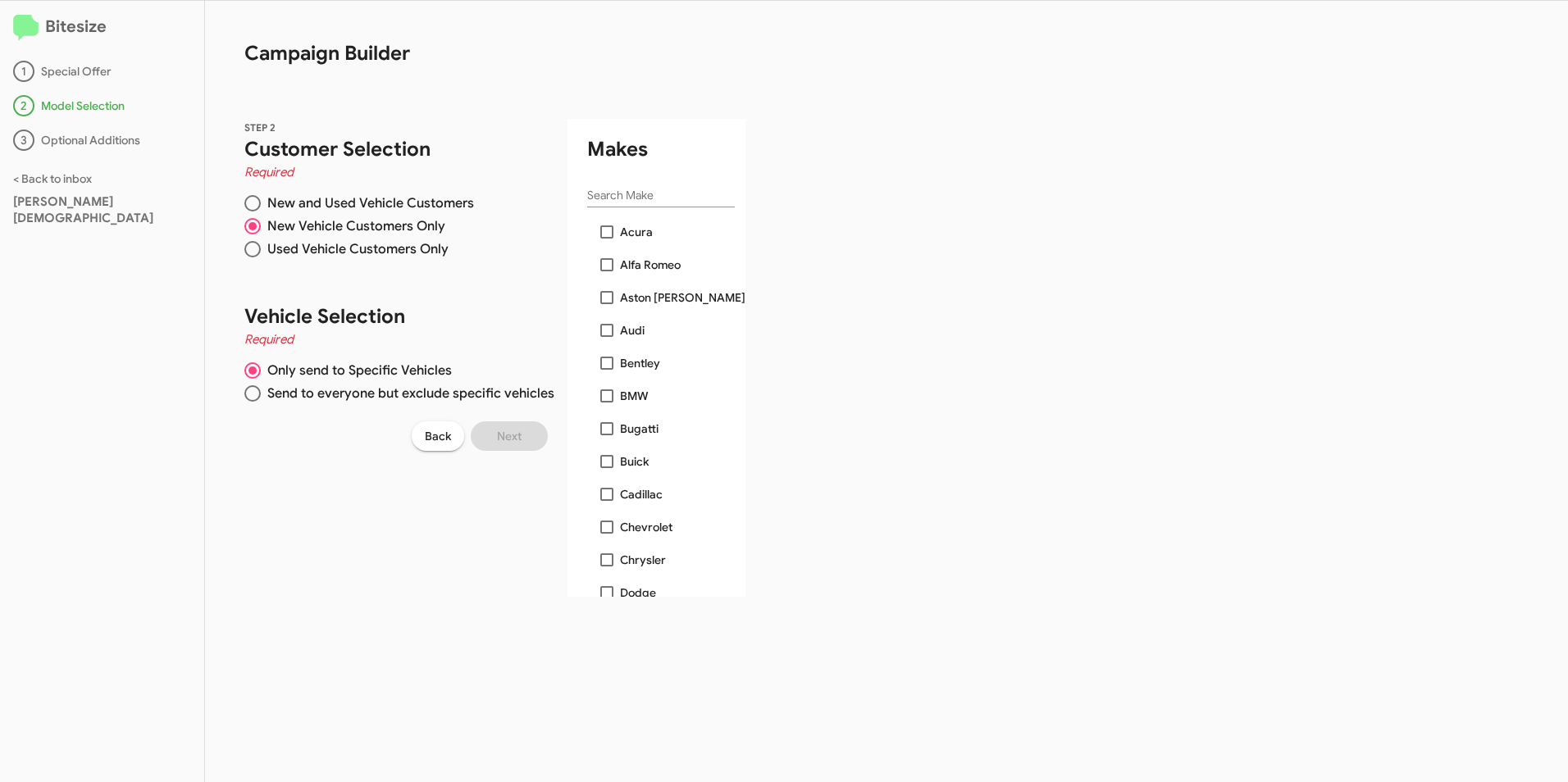
click at [1037, 386] on div "Bitesize 1 Special Offer 2 Model Selection 3 Optional Additions < Back to inbox…" at bounding box center [784, 391] width 1568 height 781
drag, startPoint x: 1037, startPoint y: 386, endPoint x: 995, endPoint y: 388, distance: 42.0
click at [995, 388] on div "Bitesize 1 Special Offer 2 Model Selection 3 Optional Additions < Back to inbox…" at bounding box center [784, 391] width 1568 height 781
click at [609, 456] on span at bounding box center [607, 461] width 13 height 13
click at [606, 468] on input "Buick" at bounding box center [606, 468] width 1 height 1
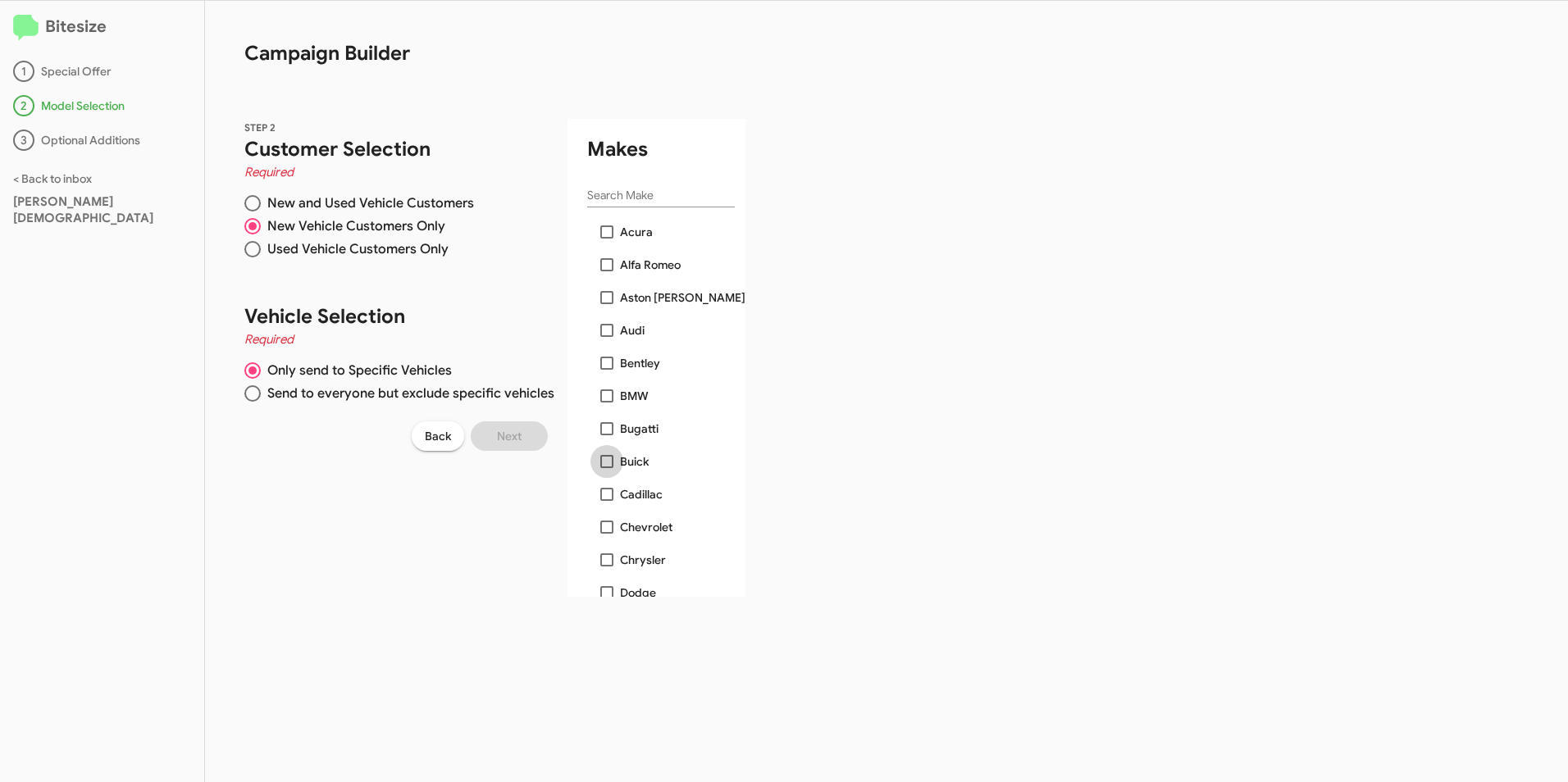
checkbox input "true"
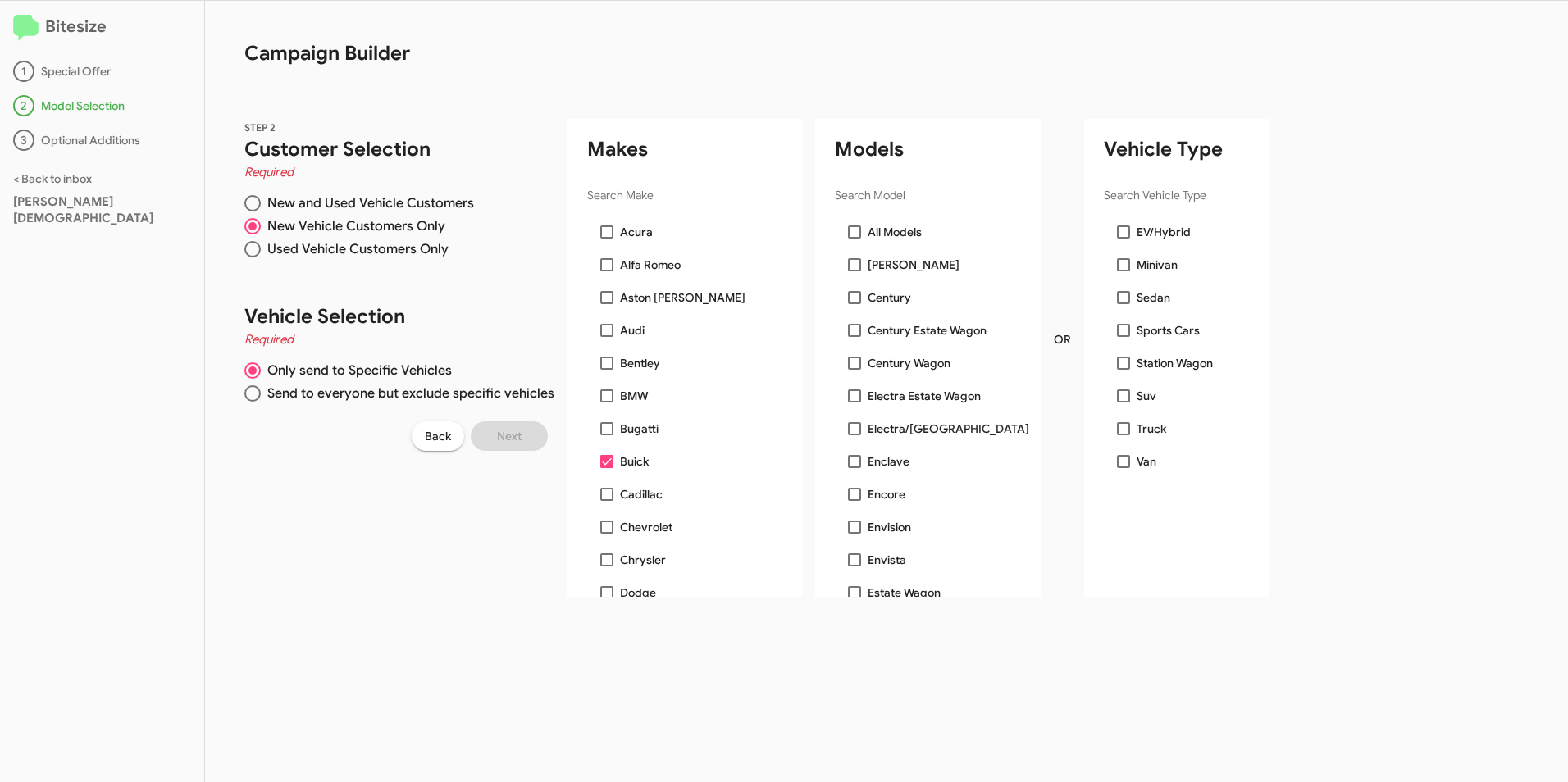
click at [848, 490] on span at bounding box center [855, 494] width 13 height 13
click at [854, 501] on input "Encore" at bounding box center [854, 501] width 1 height 1
checkbox input "true"
click at [848, 455] on span at bounding box center [855, 461] width 13 height 13
click at [854, 468] on input "Enclave" at bounding box center [854, 468] width 1 height 1
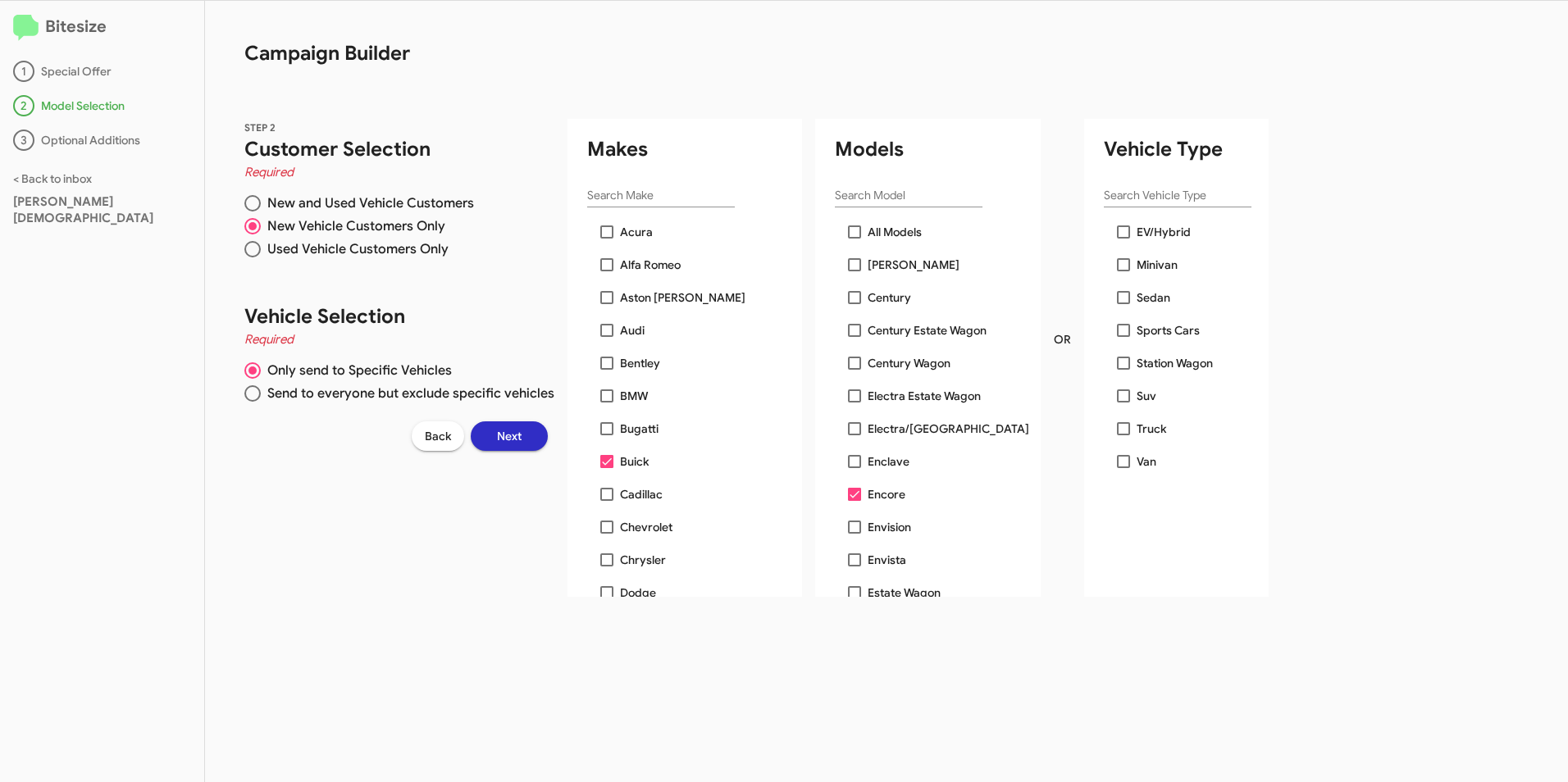
checkbox input "true"
click at [848, 528] on span at bounding box center [855, 527] width 13 height 13
click at [854, 534] on input "Envision" at bounding box center [854, 534] width 1 height 1
checkbox input "true"
drag, startPoint x: 842, startPoint y: 561, endPoint x: 833, endPoint y: 570, distance: 12.7
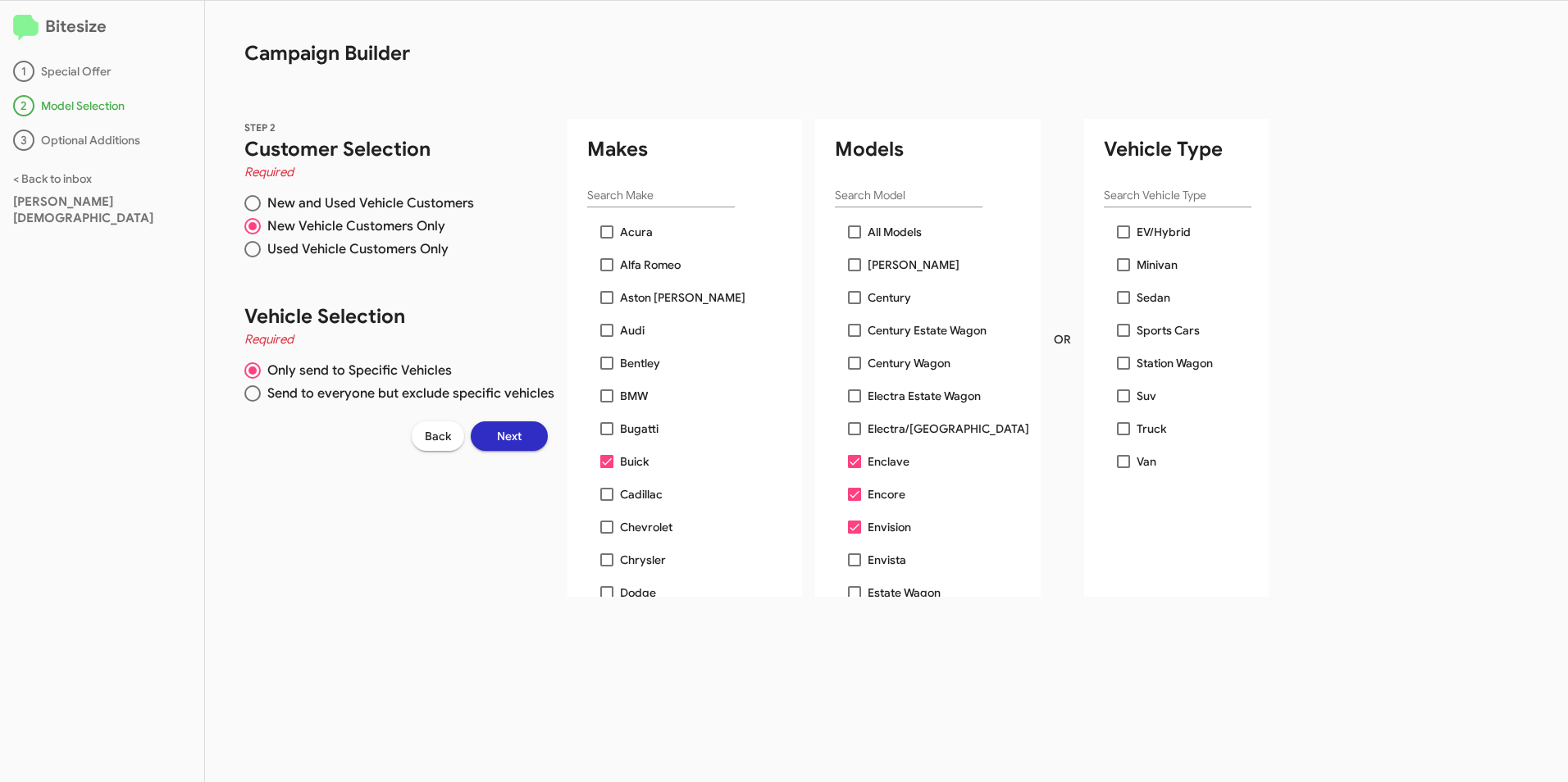
click at [848, 561] on span at bounding box center [855, 560] width 13 height 13
click at [854, 567] on input "Envista" at bounding box center [854, 567] width 1 height 1
checkbox input "true"
drag, startPoint x: 1074, startPoint y: 398, endPoint x: 1108, endPoint y: 394, distance: 34.2
click at [1117, 399] on span at bounding box center [1123, 396] width 13 height 13
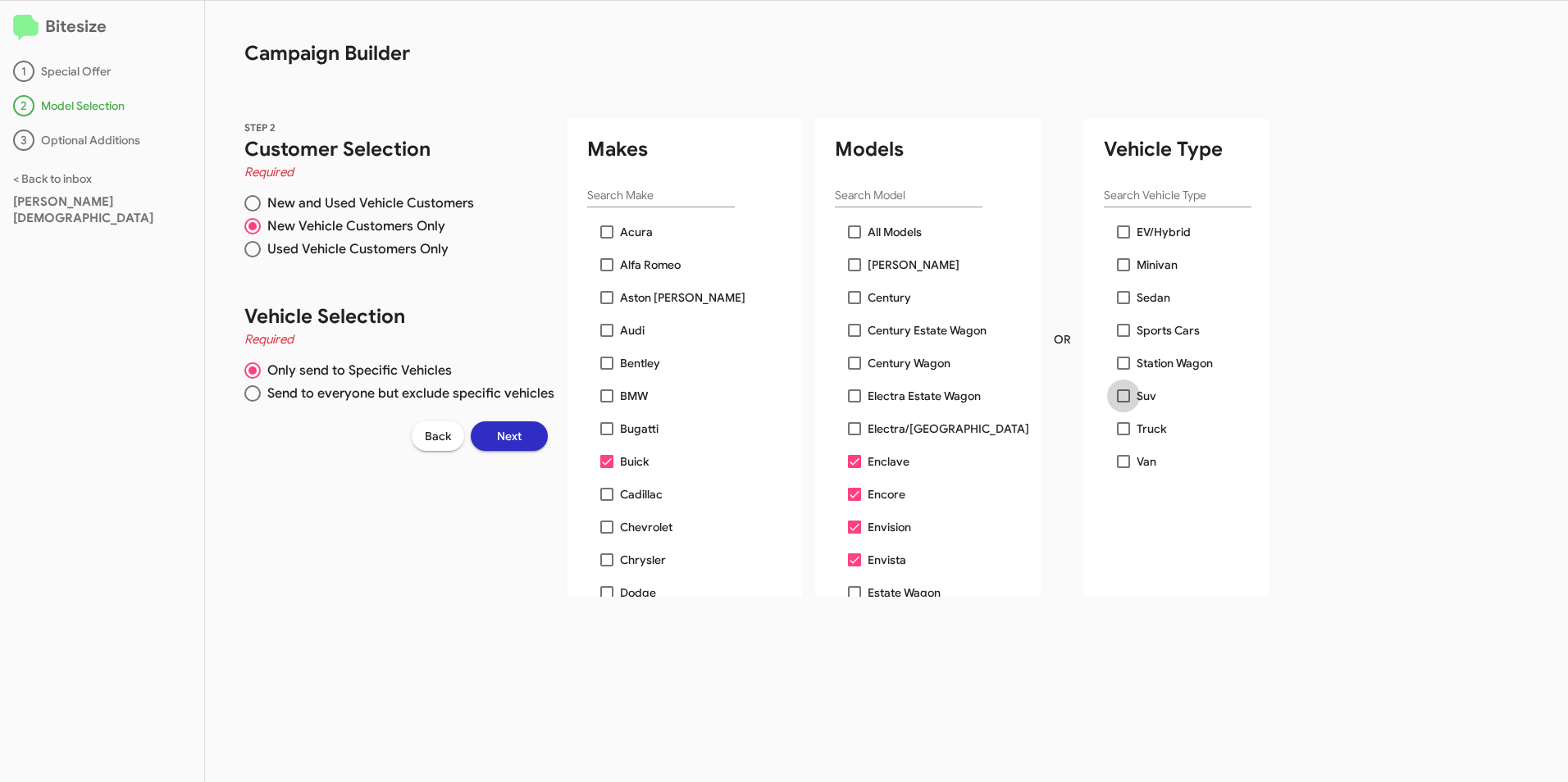
click at [1122, 402] on input "Suv" at bounding box center [1122, 402] width 1 height 1
checkbox input "true"
checkbox input "false"
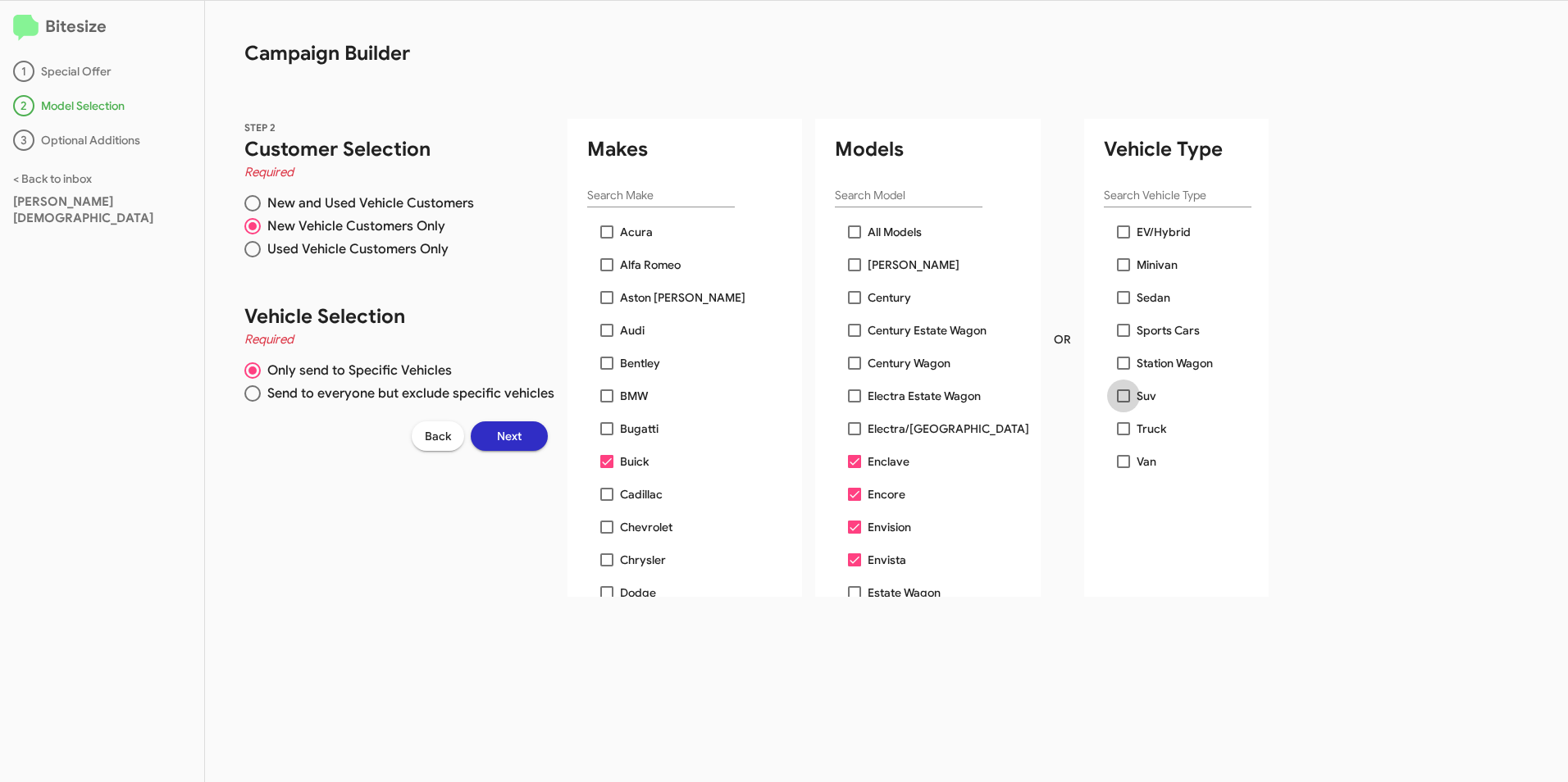
checkbox input "false"
click at [1117, 398] on span at bounding box center [1123, 396] width 13 height 13
click at [1122, 402] on input "Suv" at bounding box center [1122, 402] width 1 height 1
checkbox input "false"
click at [848, 461] on span at bounding box center [855, 461] width 13 height 13
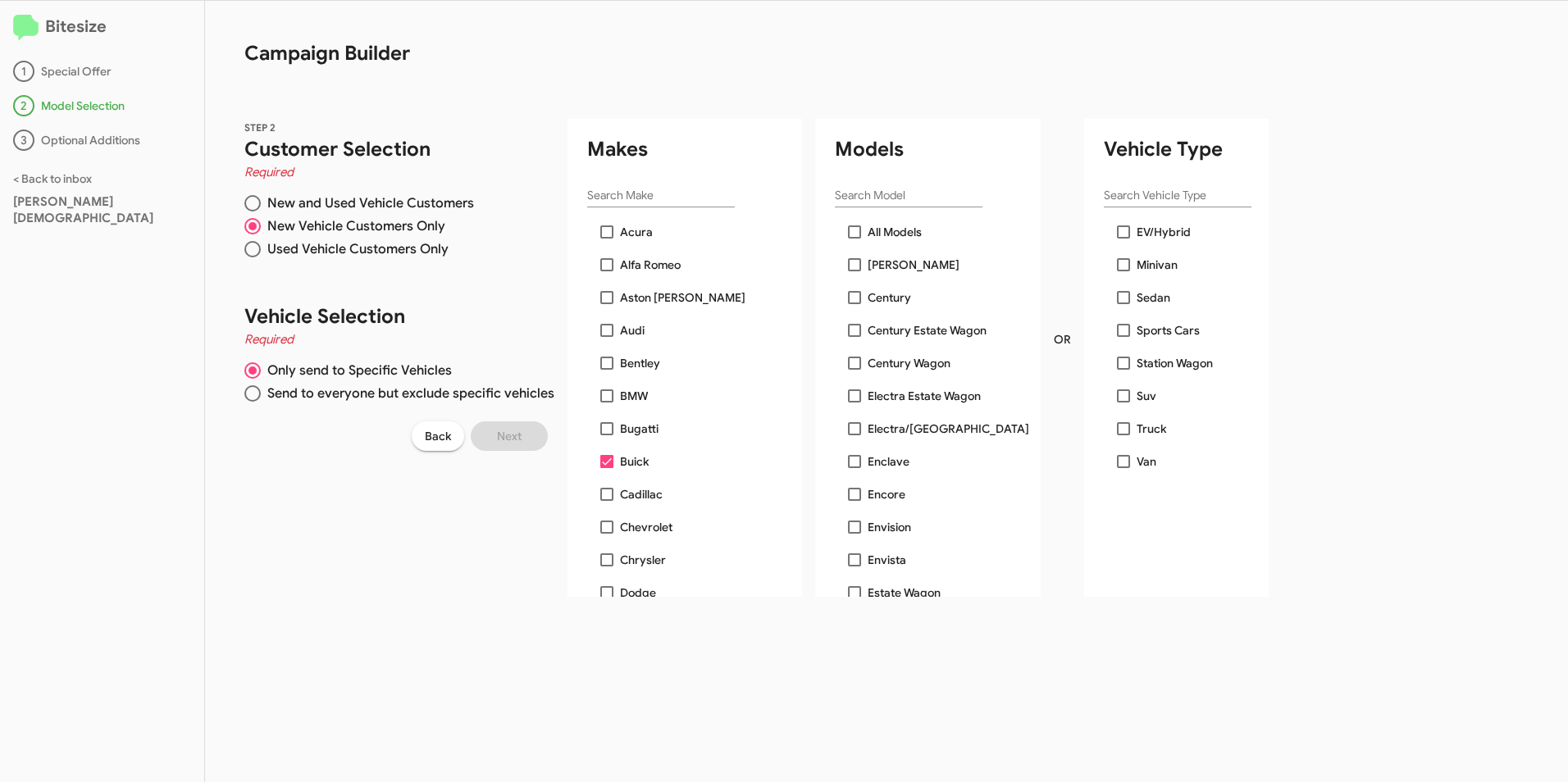
click at [854, 468] on input "Enclave" at bounding box center [854, 468] width 1 height 1
checkbox input "true"
click at [848, 494] on span at bounding box center [855, 494] width 13 height 13
click at [854, 501] on input "Encore" at bounding box center [854, 501] width 1 height 1
checkbox input "true"
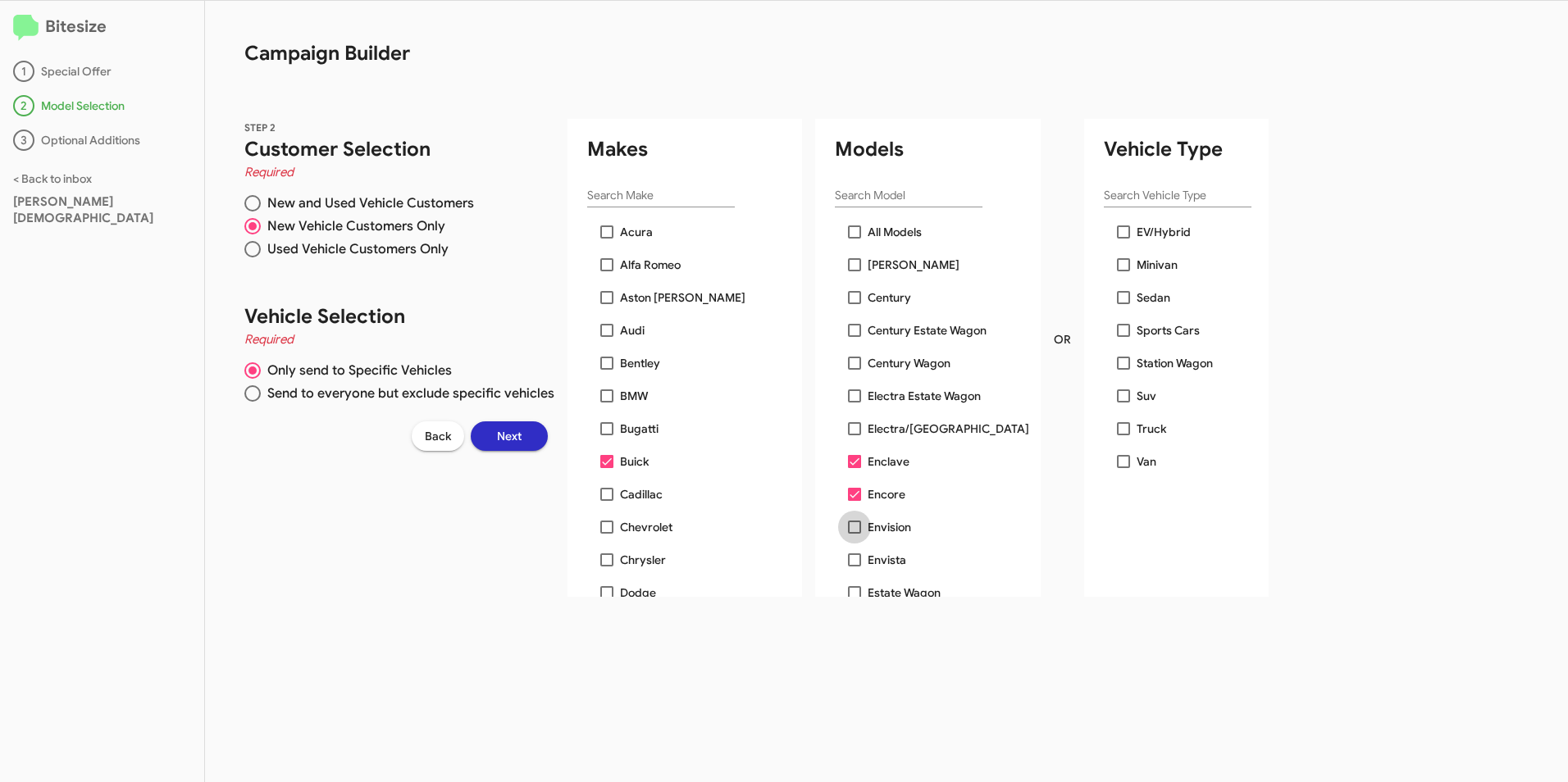
click at [848, 524] on span at bounding box center [855, 527] width 13 height 13
click at [854, 534] on input "Envision" at bounding box center [854, 534] width 1 height 1
checkbox input "true"
click at [848, 562] on span at bounding box center [855, 560] width 13 height 13
click at [854, 567] on input "Envista" at bounding box center [854, 567] width 1 height 1
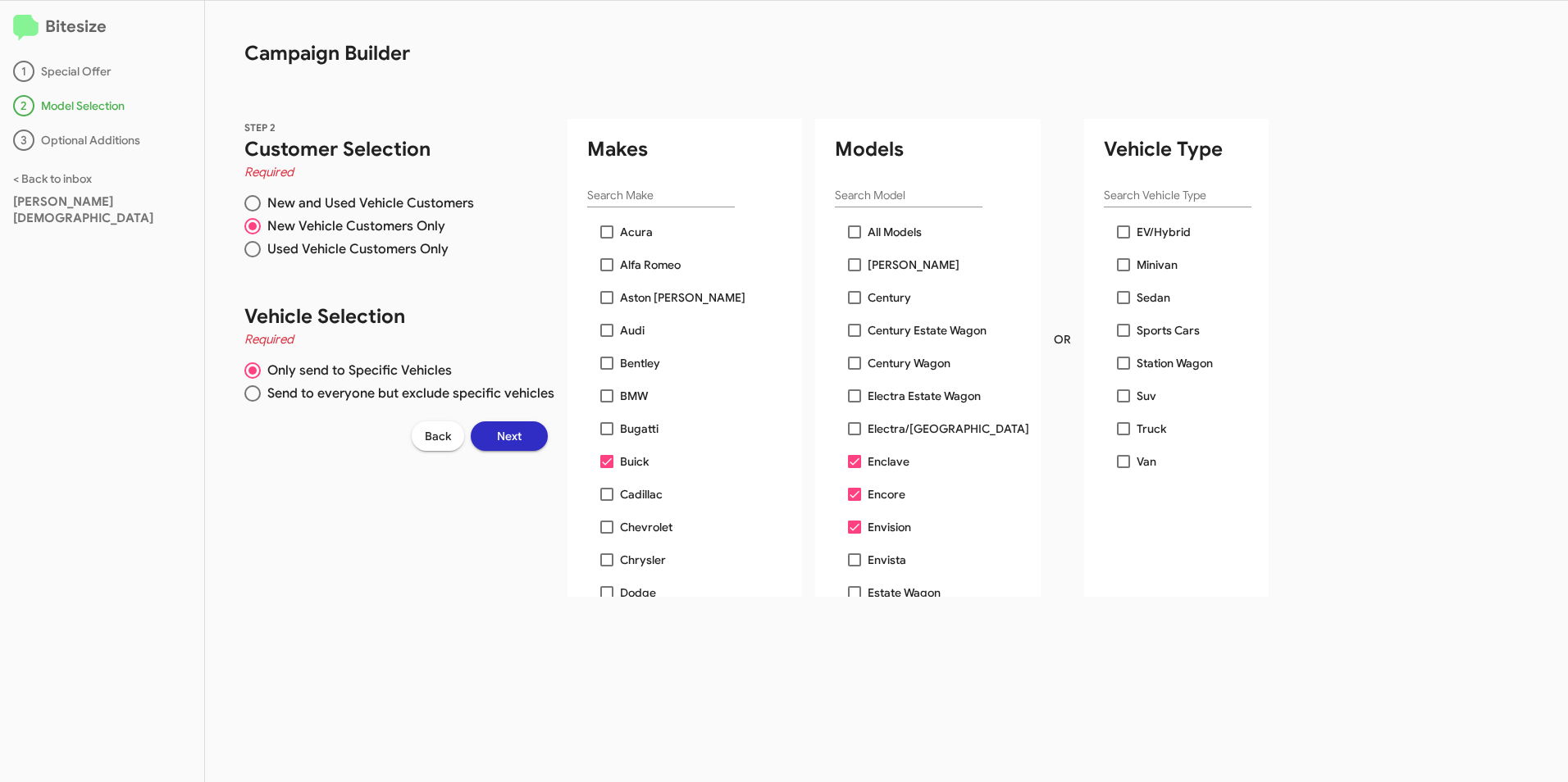
checkbox input "true"
click at [848, 225] on label "All Models" at bounding box center [885, 231] width 74 height 20
click at [854, 239] on input "All Models" at bounding box center [854, 239] width 1 height 1
checkbox input "true"
checkbox input "false"
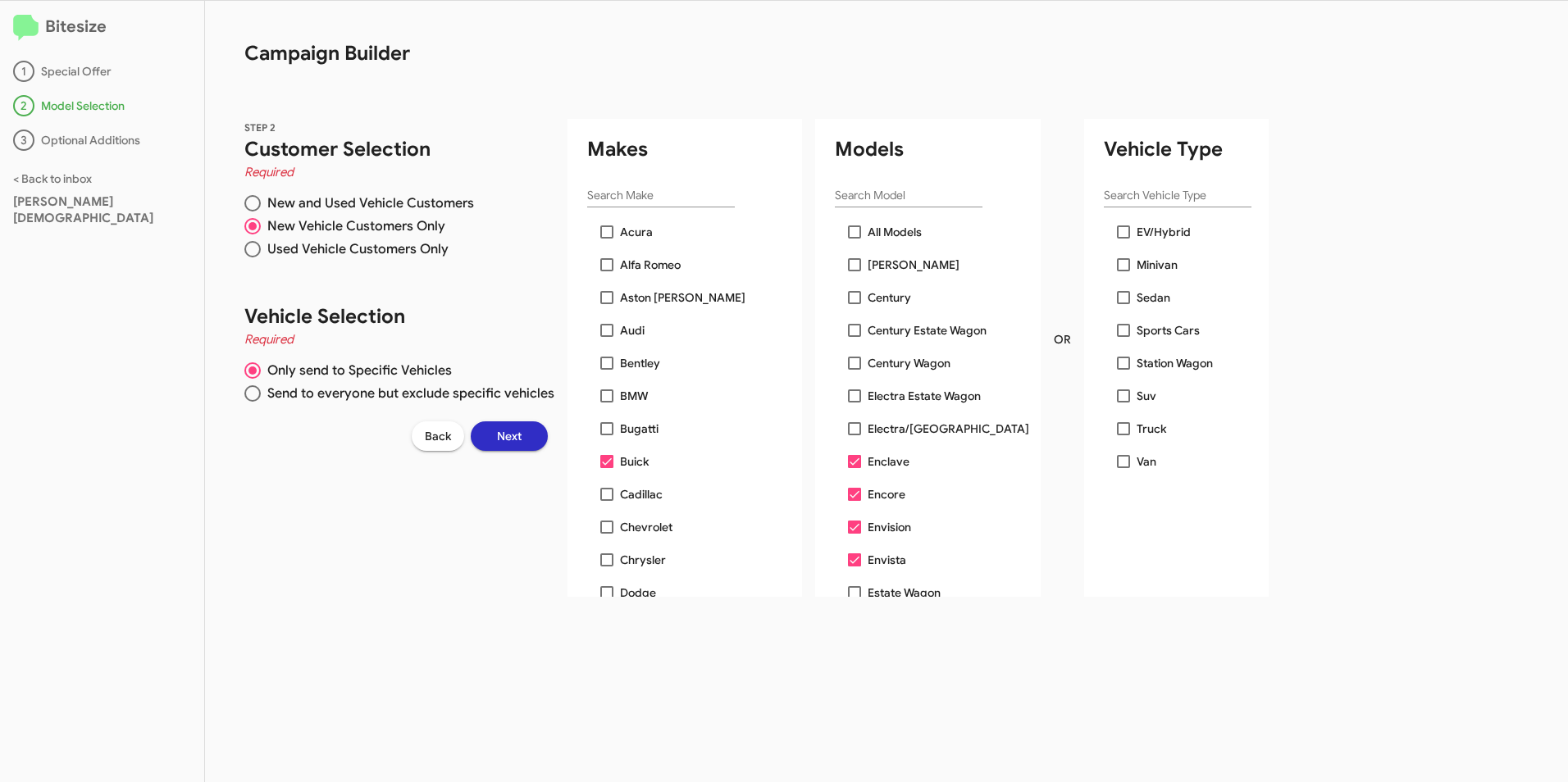
checkbox input "false"
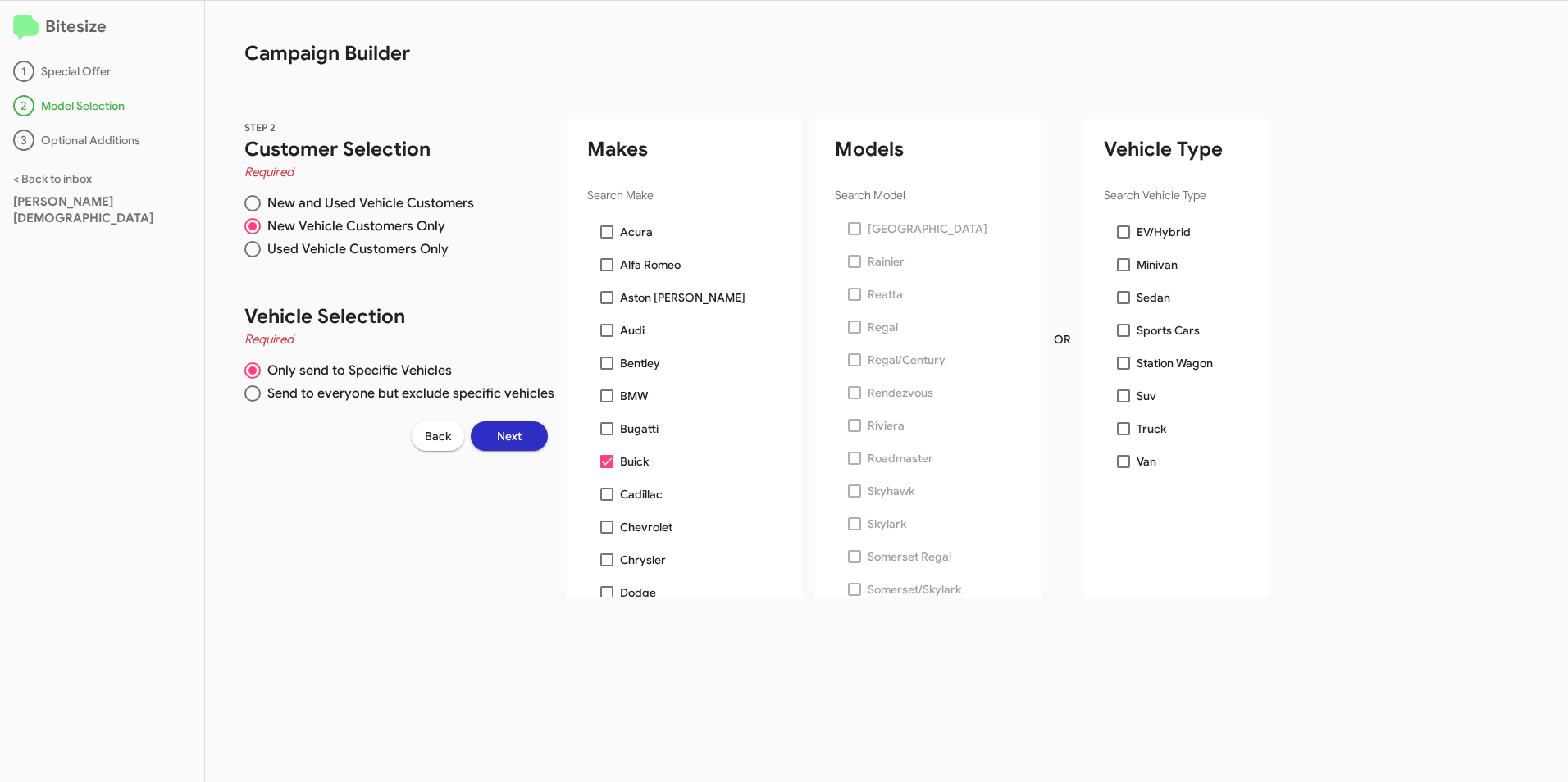
scroll to position [674, 0]
click at [510, 436] on span "Next" at bounding box center [510, 435] width 24 height 29
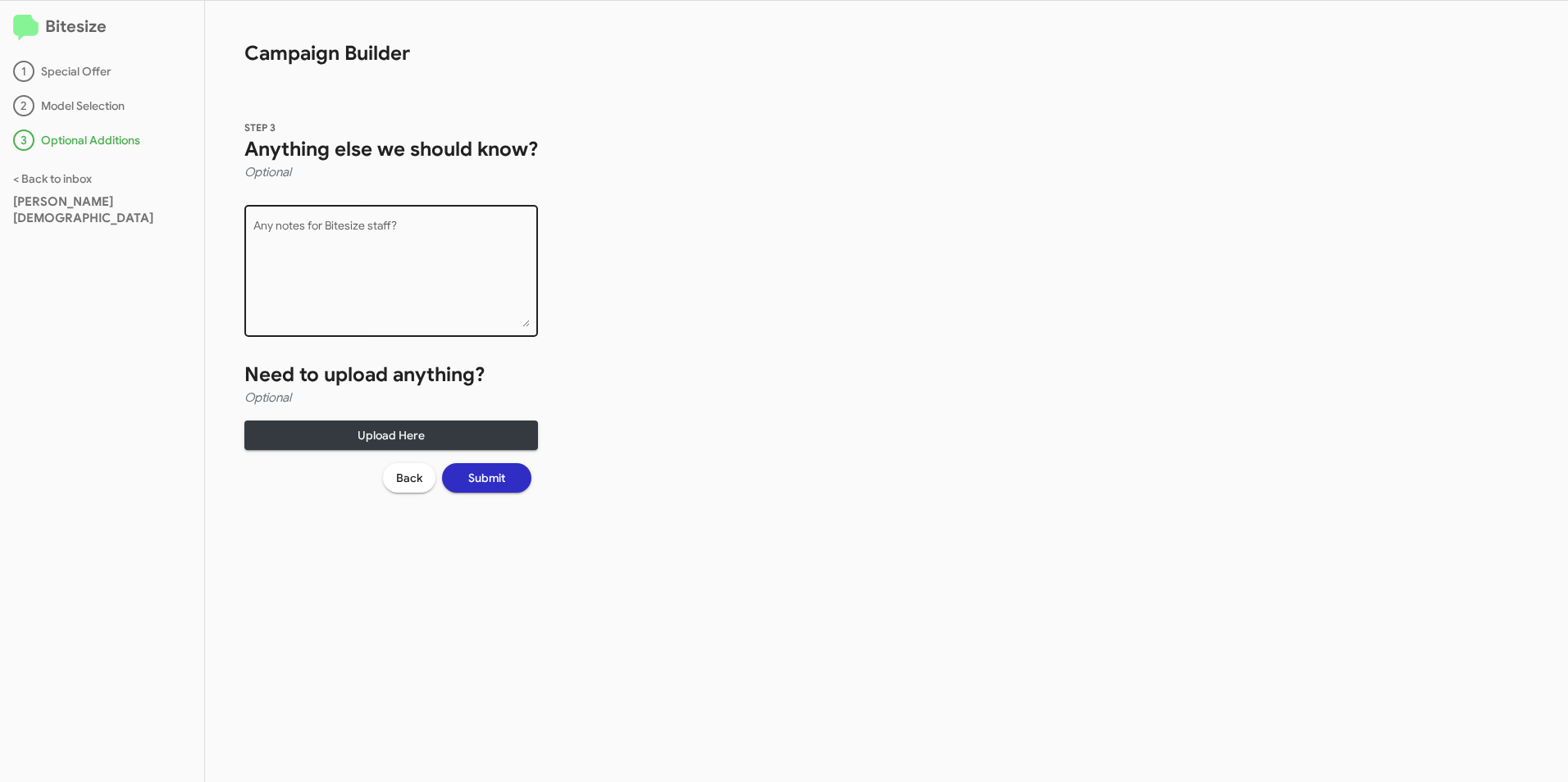
click at [413, 222] on textarea "Any notes for Bitesize staff?" at bounding box center [392, 274] width 276 height 106
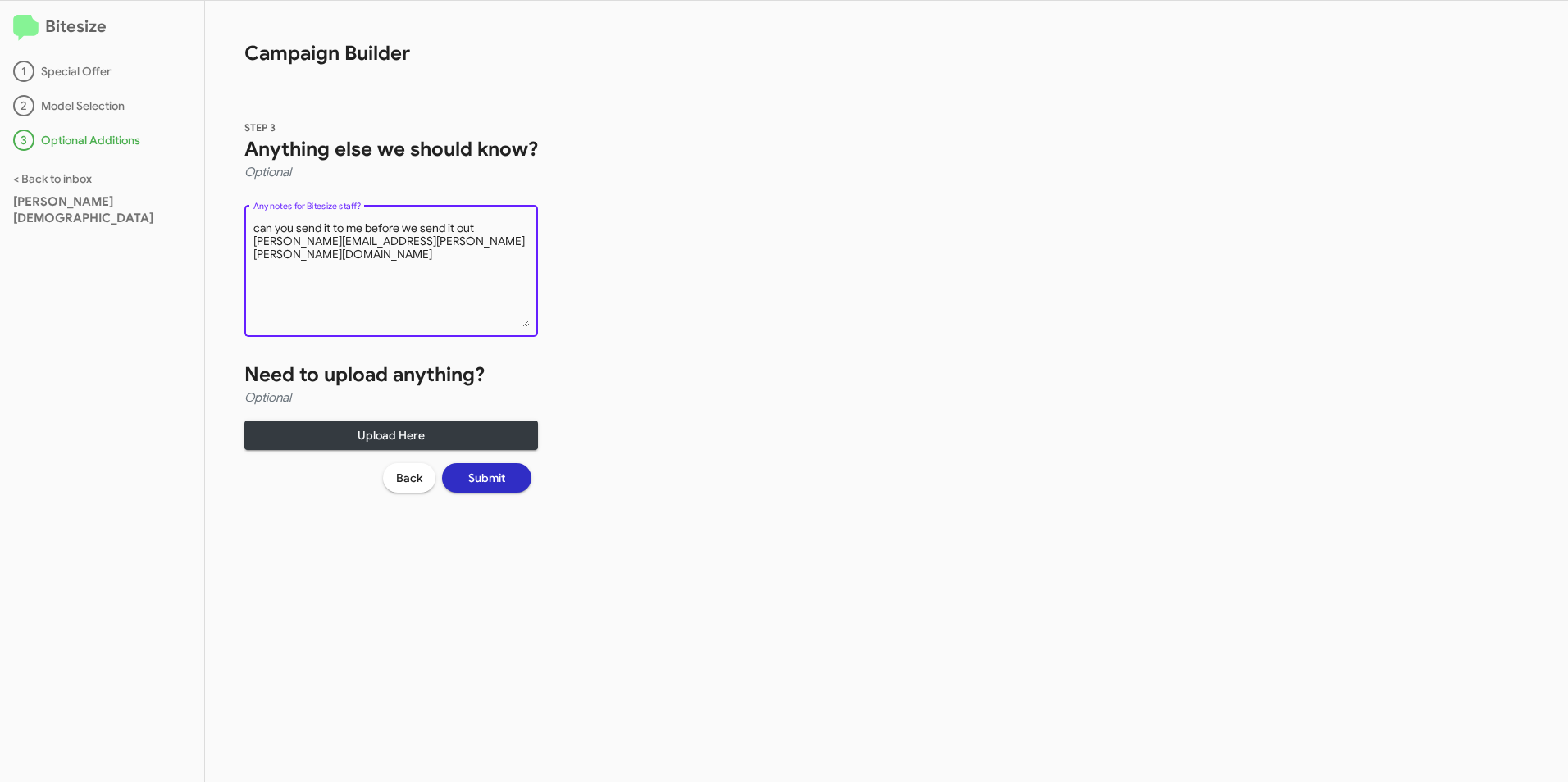
type textarea "can you send it to me before we send it out [PERSON_NAME][EMAIL_ADDRESS][PERSON…"
click at [489, 478] on span "Submit" at bounding box center [486, 477] width 37 height 29
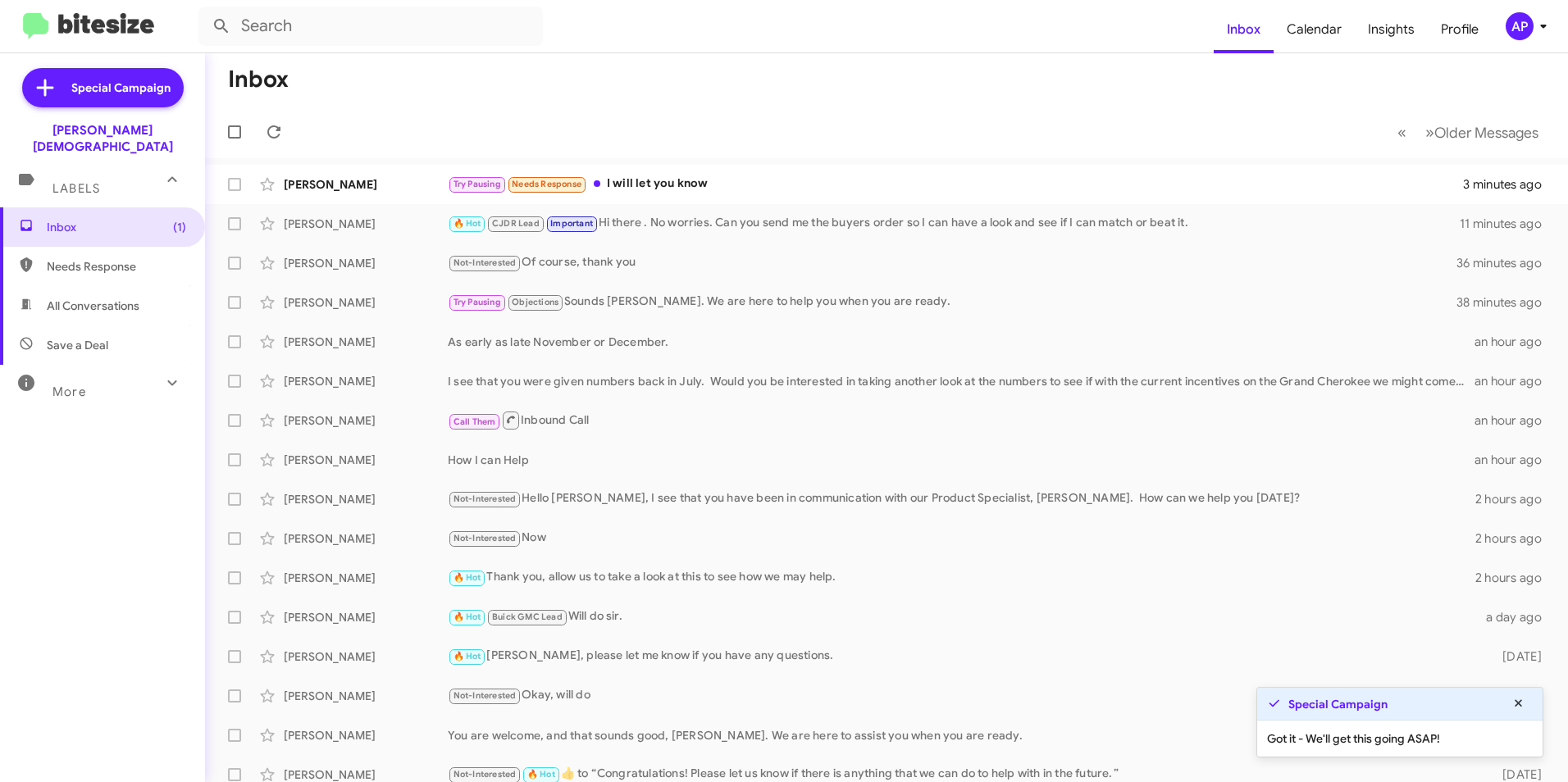
click at [84, 258] on span "Needs Response" at bounding box center [117, 266] width 139 height 16
type input "in:needs-response"
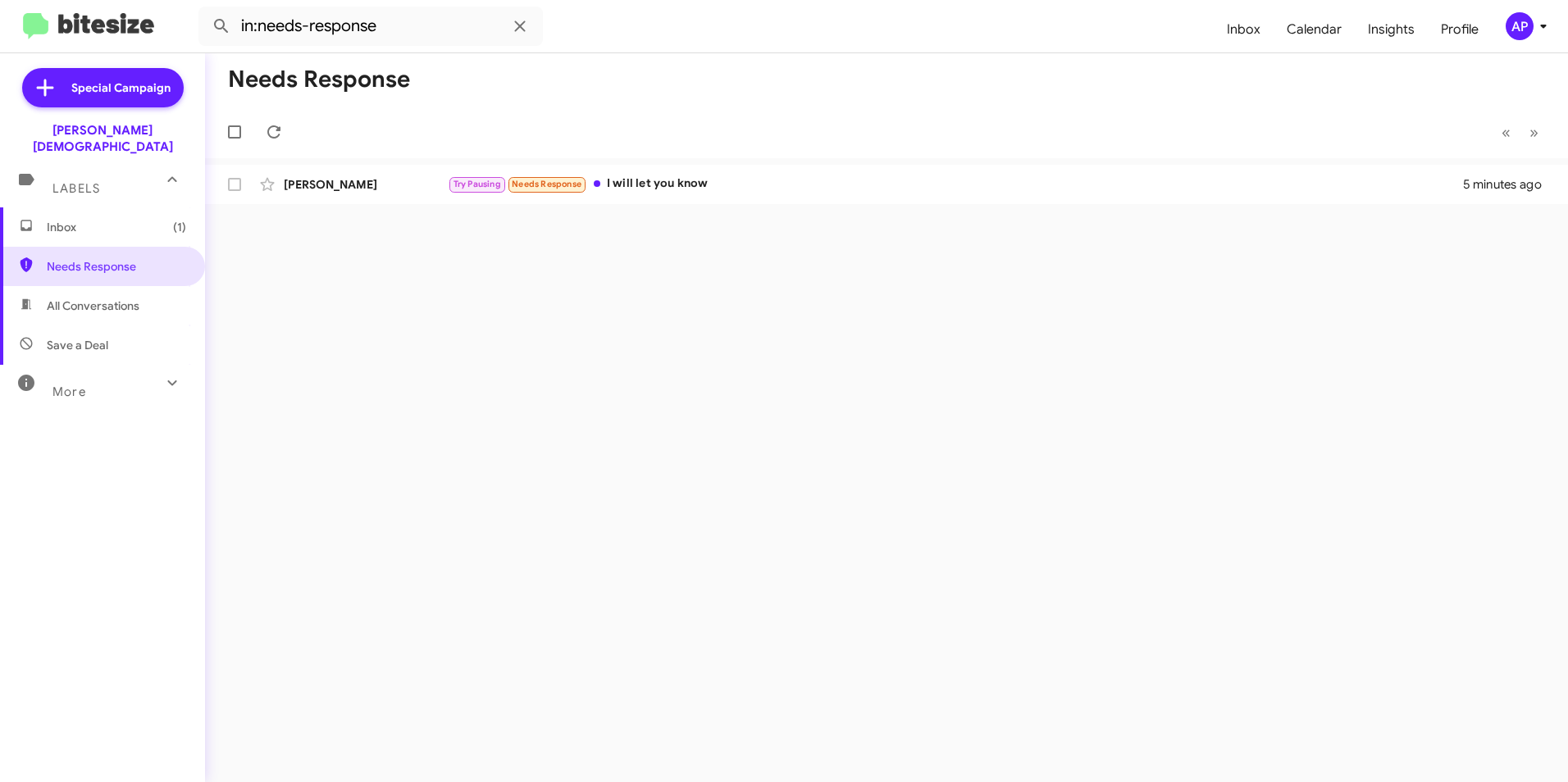
drag, startPoint x: 1043, startPoint y: 360, endPoint x: 1064, endPoint y: 327, distance: 39.1
click at [1047, 358] on div "Needs Response « Previous » Next [PERSON_NAME] Try Pausing Needs Response I wil…" at bounding box center [886, 417] width 1363 height 728
drag, startPoint x: 618, startPoint y: 361, endPoint x: 331, endPoint y: 328, distance: 288.9
click at [621, 361] on div "Needs Response « Previous » Next [PERSON_NAME] Try Pausing Needs Response I wil…" at bounding box center [886, 417] width 1363 height 728
drag, startPoint x: 83, startPoint y: 243, endPoint x: 97, endPoint y: 241, distance: 14.1
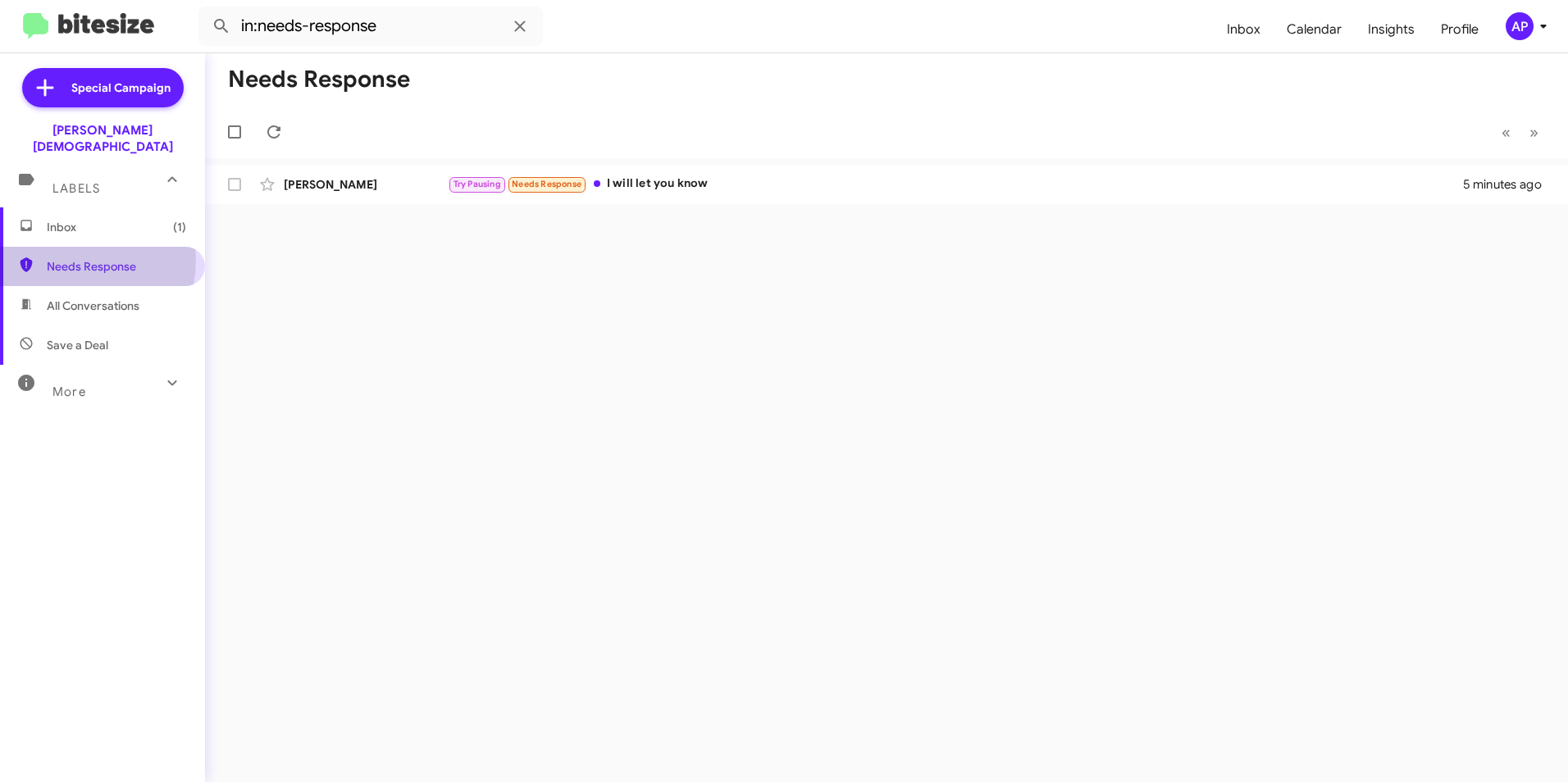
click at [85, 258] on span "Needs Response" at bounding box center [117, 266] width 139 height 16
click at [873, 302] on div "Needs Response « Previous » Next [PERSON_NAME] Try Pausing Needs Response I wil…" at bounding box center [886, 417] width 1363 height 728
drag, startPoint x: 510, startPoint y: 374, endPoint x: 331, endPoint y: 311, distance: 189.8
click at [510, 373] on div "Needs Response « Previous » Next [PERSON_NAME] Try Pausing Needs Response I wil…" at bounding box center [886, 417] width 1363 height 728
click at [93, 260] on span "Needs Response" at bounding box center [102, 267] width 205 height 39
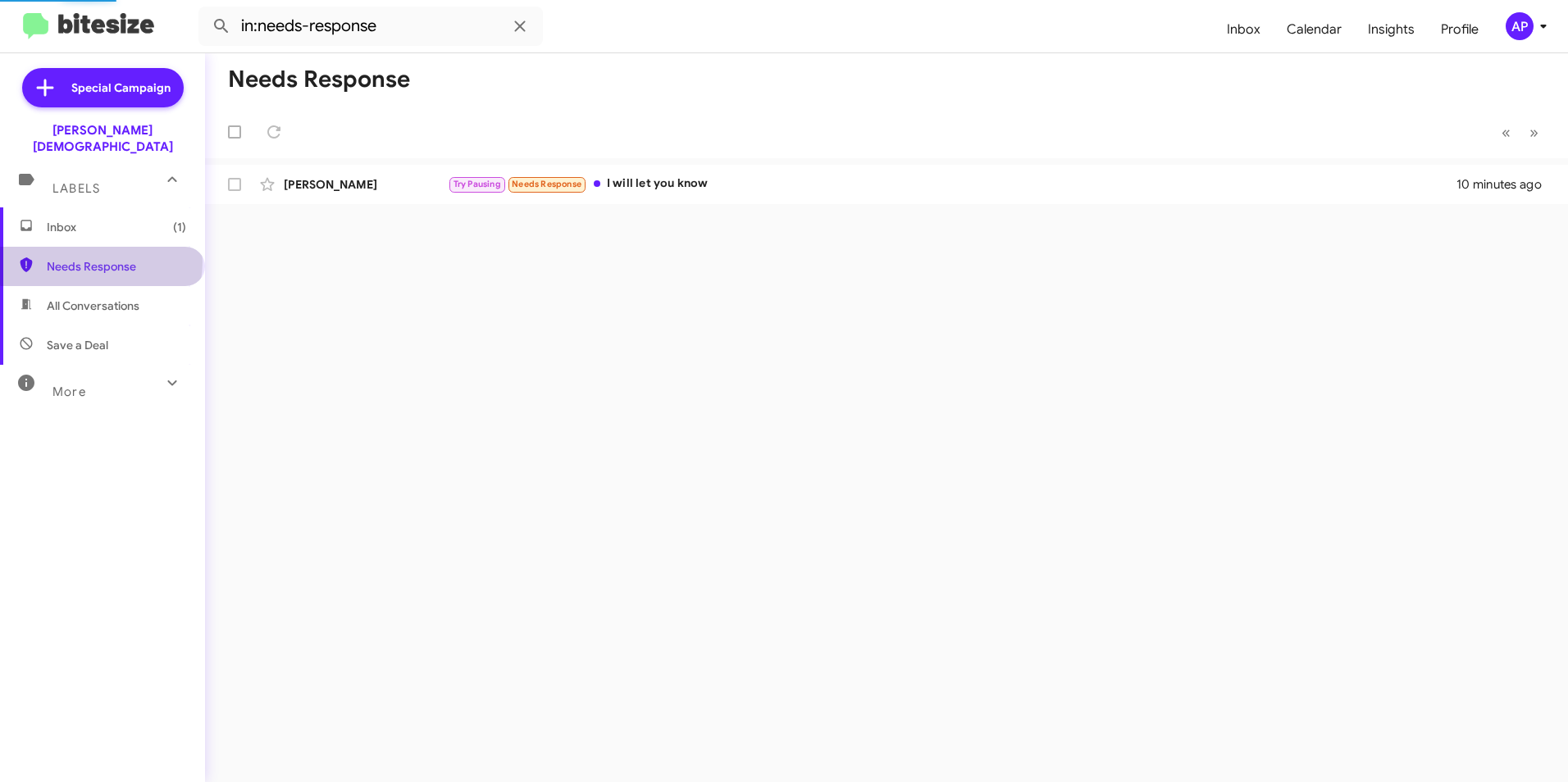
drag, startPoint x: 100, startPoint y: 246, endPoint x: 683, endPoint y: 223, distance: 583.5
click at [101, 258] on span "Needs Response" at bounding box center [117, 266] width 139 height 16
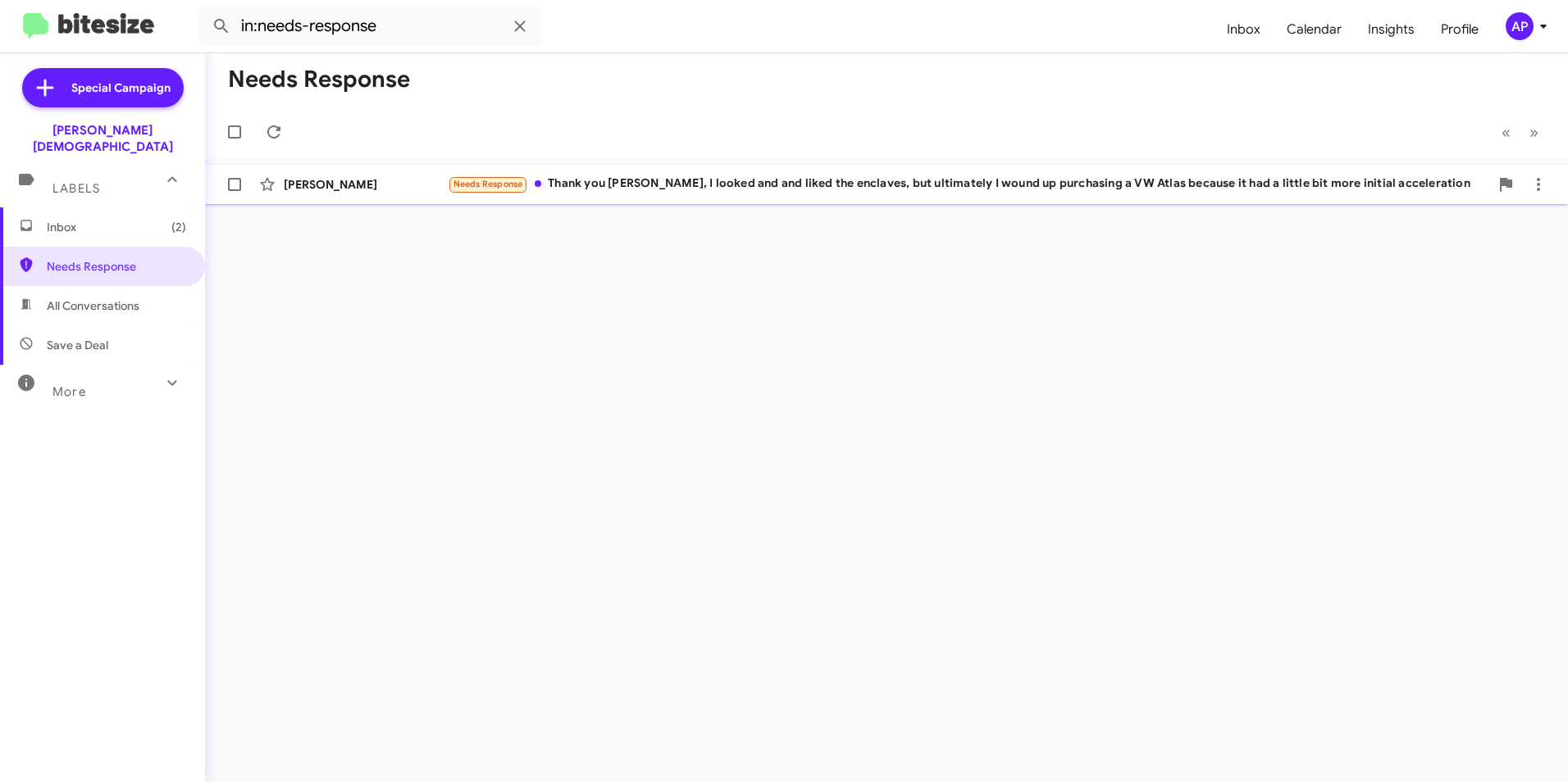
click at [489, 184] on span "Needs Response" at bounding box center [488, 183] width 70 height 10
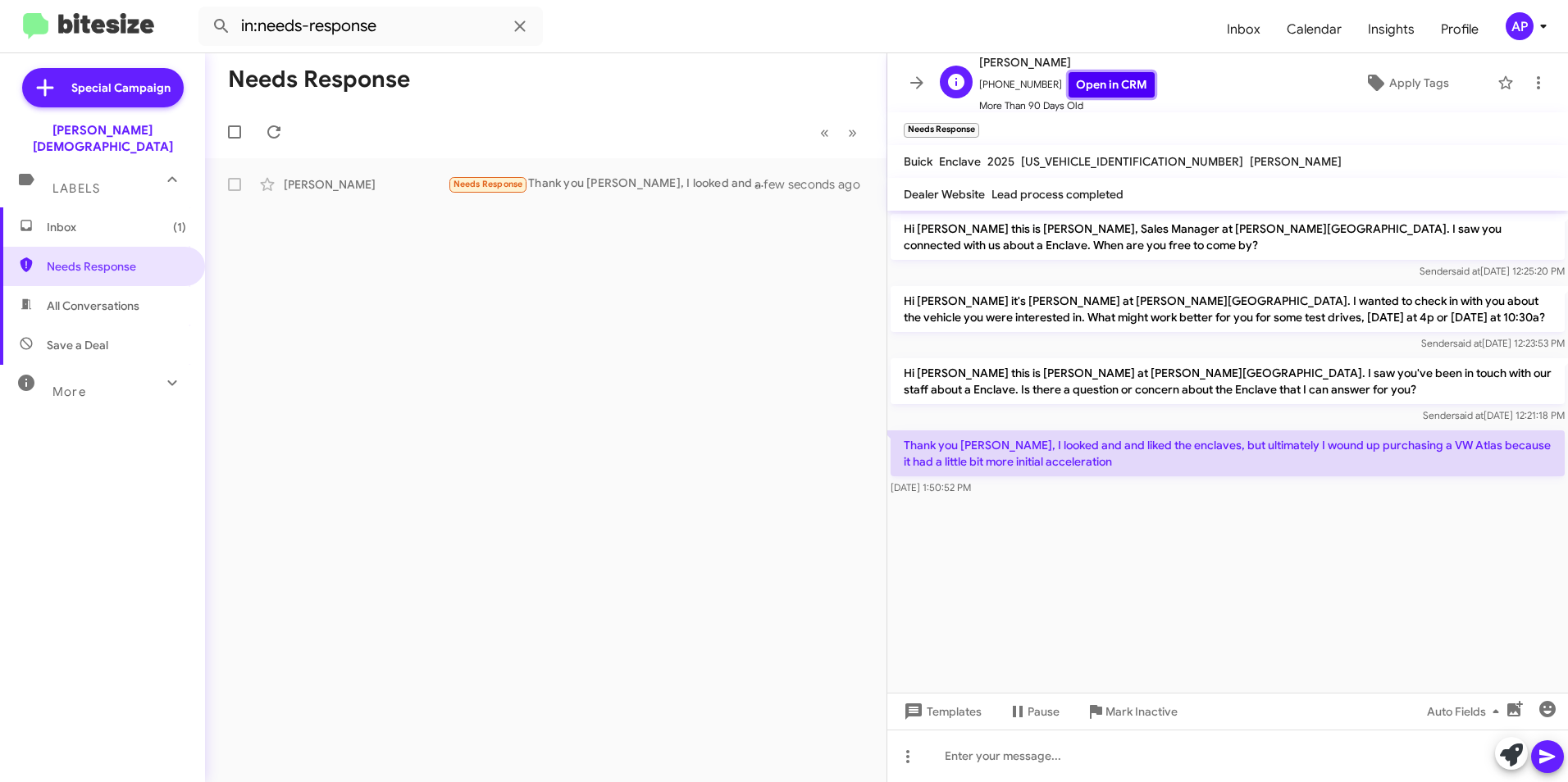
click at [1105, 80] on link "Open in CRM" at bounding box center [1112, 85] width 86 height 25
click at [1529, 82] on icon at bounding box center [1538, 83] width 20 height 20
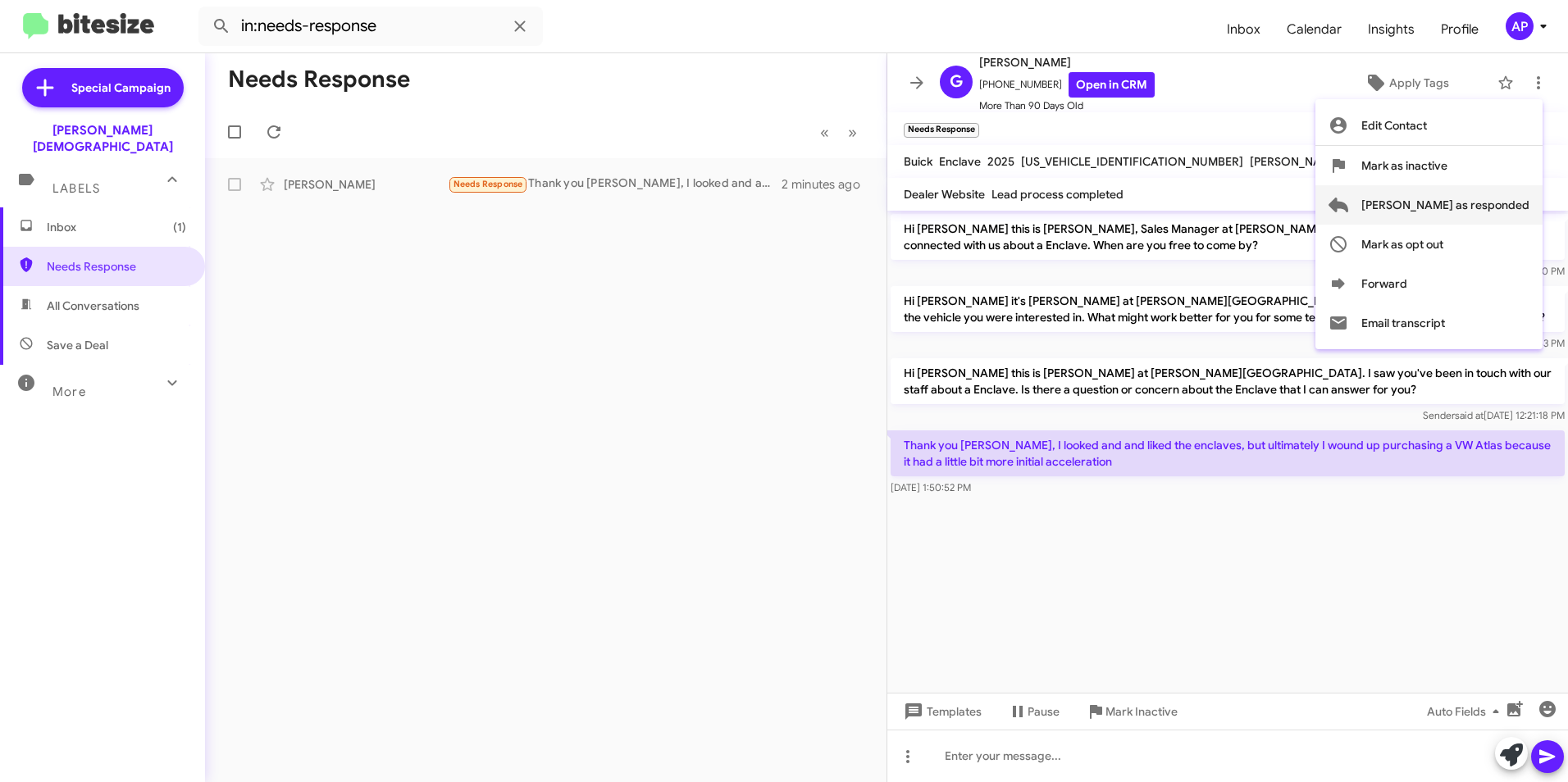
click at [1485, 204] on span "[PERSON_NAME] as responded" at bounding box center [1445, 205] width 168 height 39
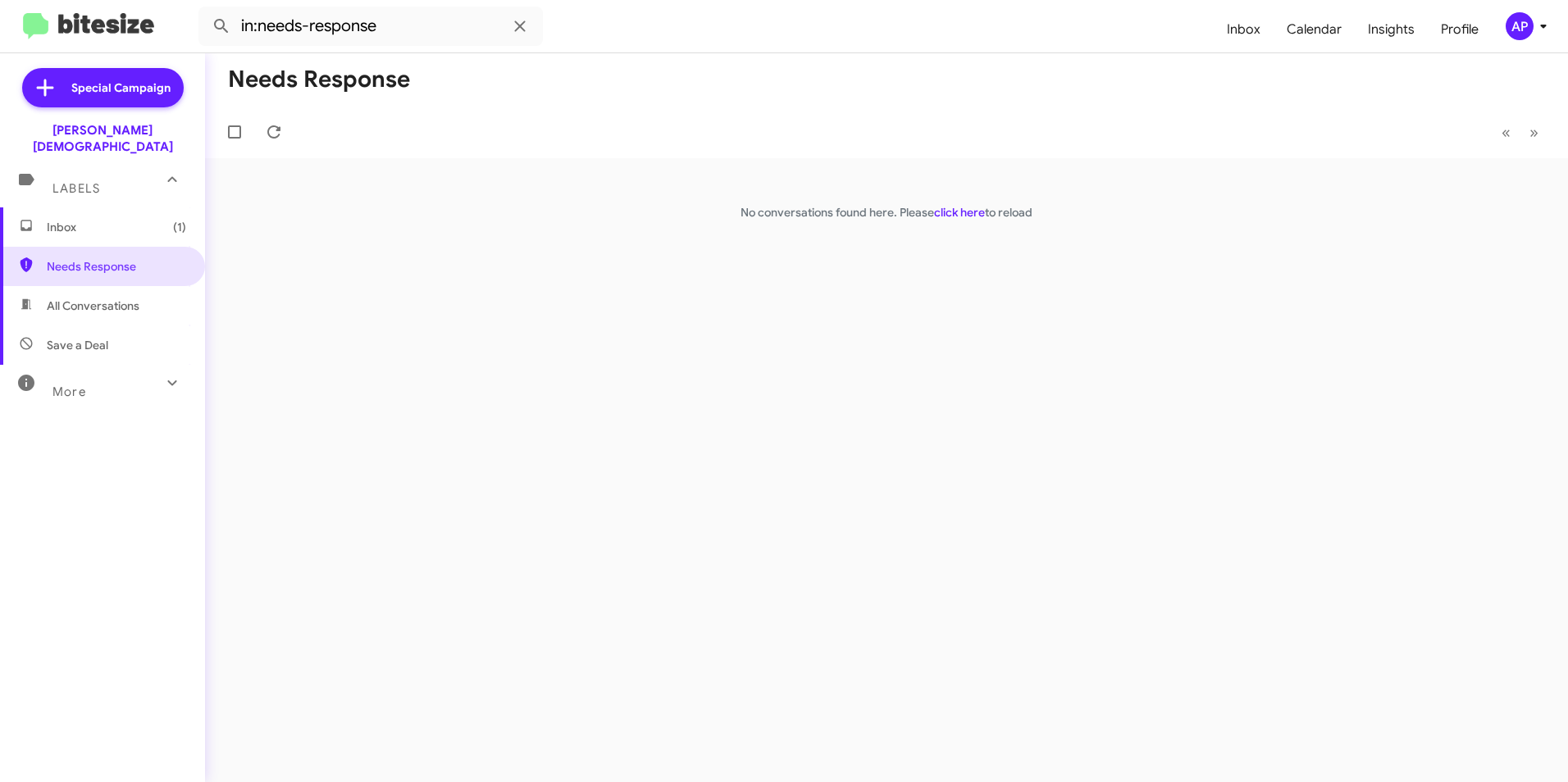
drag, startPoint x: 752, startPoint y: 408, endPoint x: 754, endPoint y: 391, distance: 17.1
click at [752, 408] on div "Needs Response « Previous » Next No conversations found here. Please click here…" at bounding box center [886, 417] width 1363 height 728
drag, startPoint x: 853, startPoint y: 366, endPoint x: 841, endPoint y: 373, distance: 13.9
click at [841, 373] on div "Needs Response « Previous » Next No conversations found here. Please click here…" at bounding box center [886, 417] width 1363 height 728
click at [1247, 305] on div "Needs Response « Previous » Next No conversations found here. Please click here…" at bounding box center [886, 417] width 1363 height 728
